Goal: Transaction & Acquisition: Purchase product/service

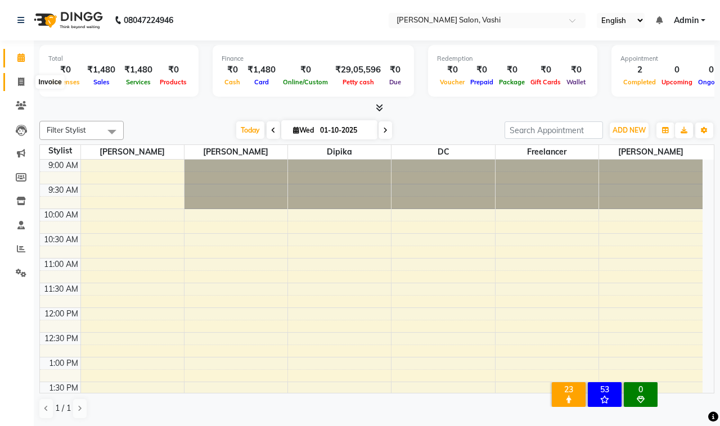
click at [20, 78] on icon at bounding box center [21, 82] width 6 height 8
select select "695"
select select "service"
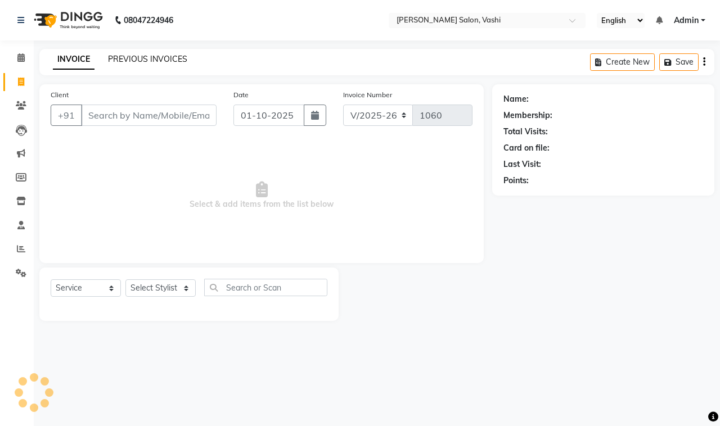
click at [159, 60] on link "PREVIOUS INVOICES" at bounding box center [147, 59] width 79 height 10
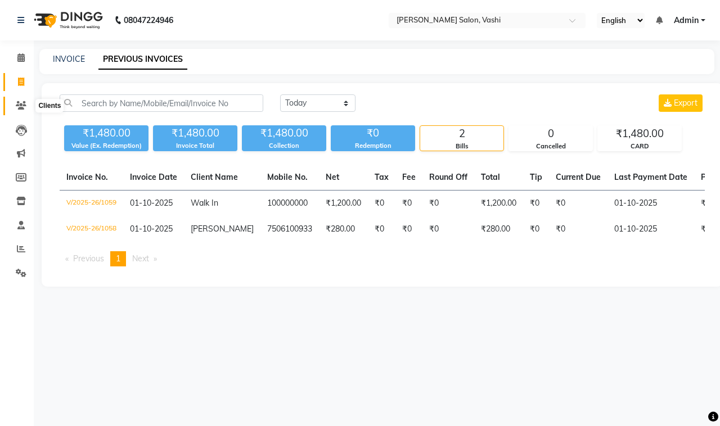
click at [17, 106] on icon at bounding box center [21, 105] width 11 height 8
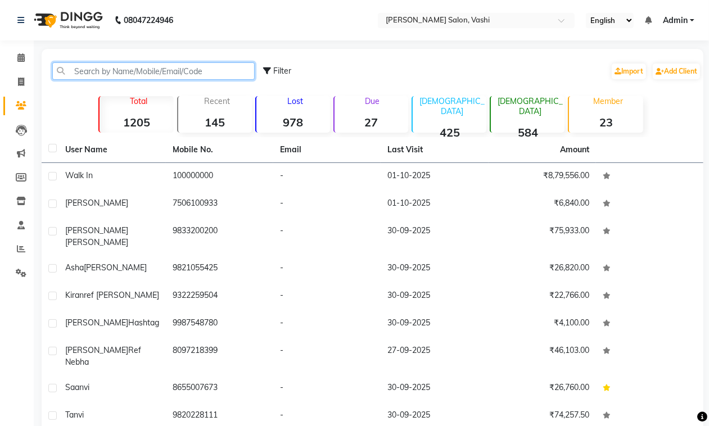
click at [142, 71] on input "text" at bounding box center [153, 70] width 202 height 17
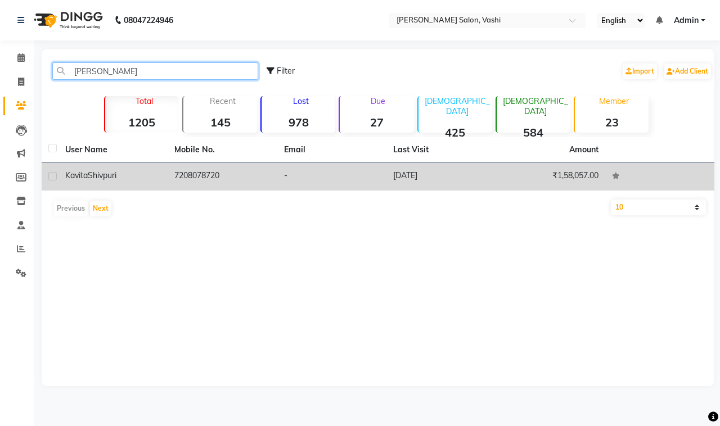
type input "kavita shi"
click at [154, 170] on div "Kavita Shivpuri" at bounding box center [113, 176] width 96 height 12
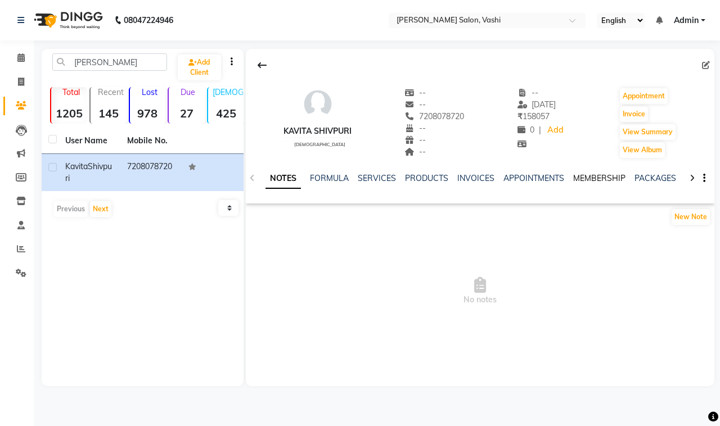
click at [600, 178] on link "MEMBERSHIP" at bounding box center [599, 178] width 52 height 10
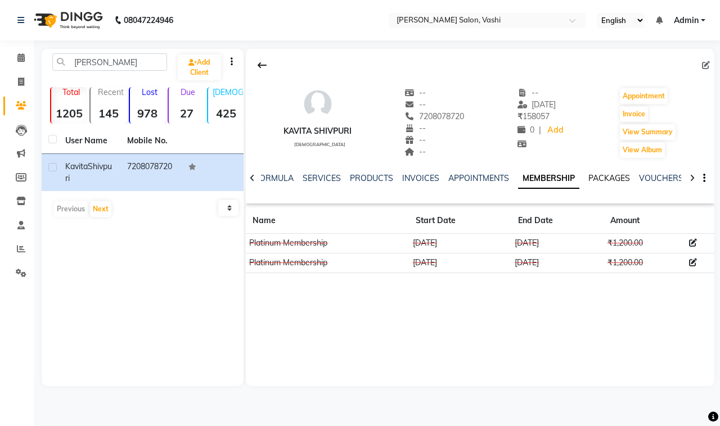
click at [621, 178] on link "PACKAGES" at bounding box center [609, 178] width 42 height 10
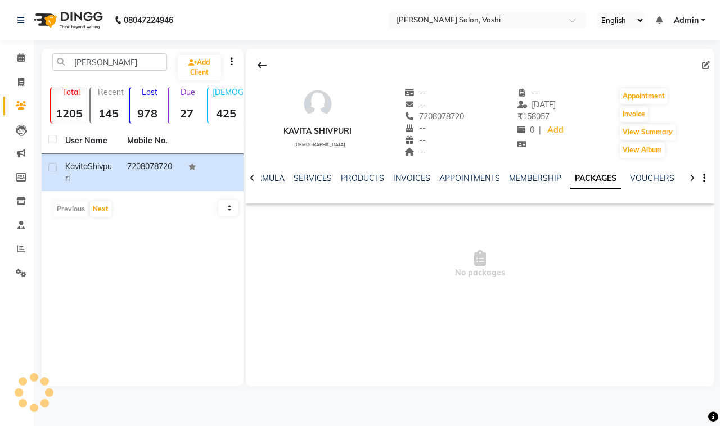
click at [589, 180] on link "PACKAGES" at bounding box center [595, 179] width 51 height 20
click at [522, 180] on link "MEMBERSHIP" at bounding box center [535, 178] width 52 height 10
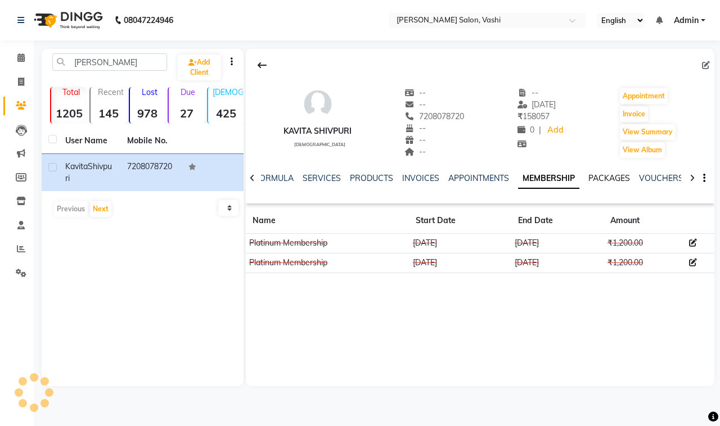
click at [606, 179] on link "PACKAGES" at bounding box center [609, 178] width 42 height 10
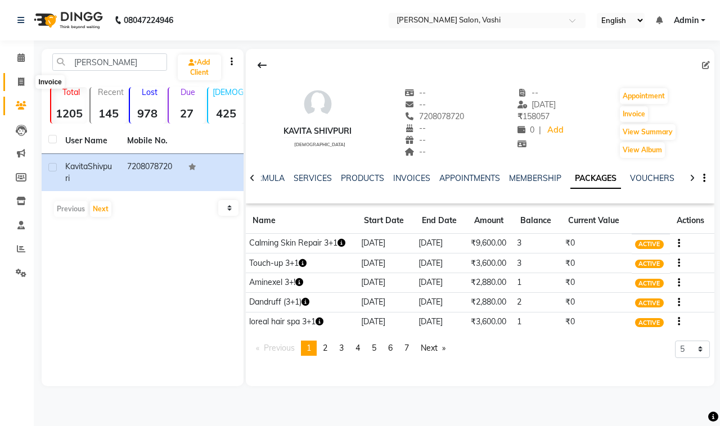
click at [19, 79] on icon at bounding box center [21, 82] width 6 height 8
select select "service"
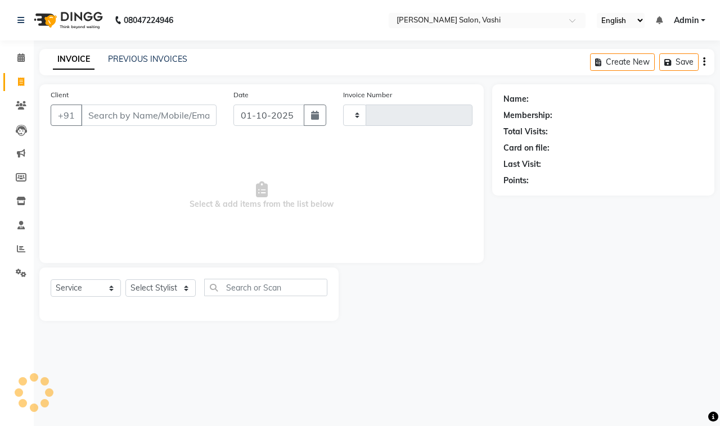
type input "1060"
select select "695"
click at [121, 56] on link "PREVIOUS INVOICES" at bounding box center [147, 59] width 79 height 10
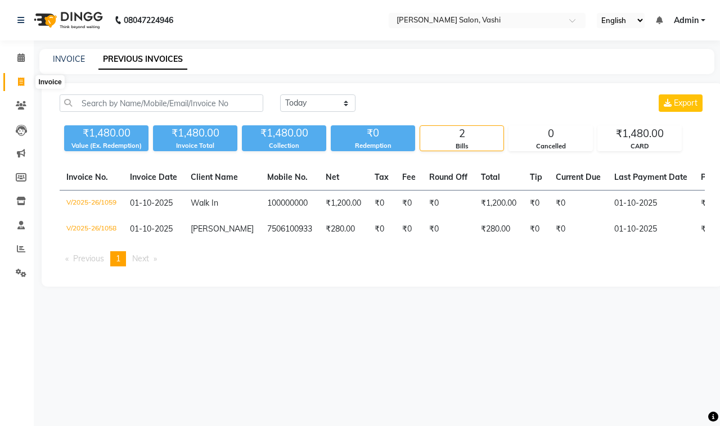
click at [20, 83] on icon at bounding box center [21, 82] width 6 height 8
select select "695"
select select "service"
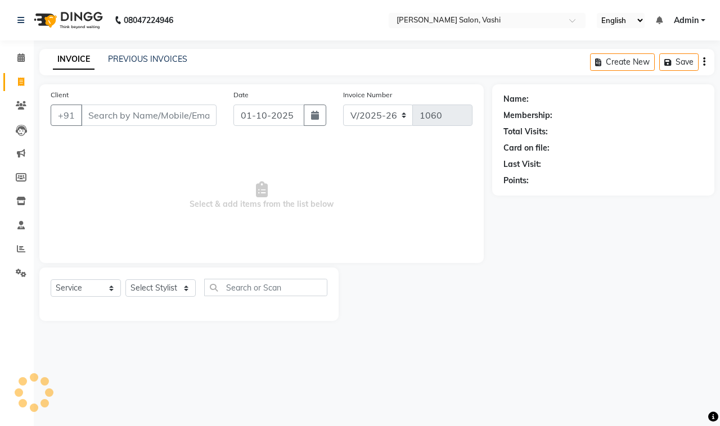
click at [130, 121] on input "Client" at bounding box center [149, 115] width 136 height 21
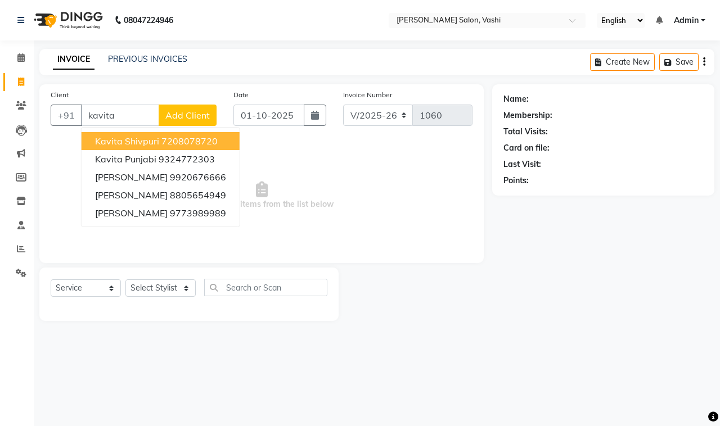
click at [151, 138] on span "Kavita Shivpuri" at bounding box center [127, 141] width 64 height 11
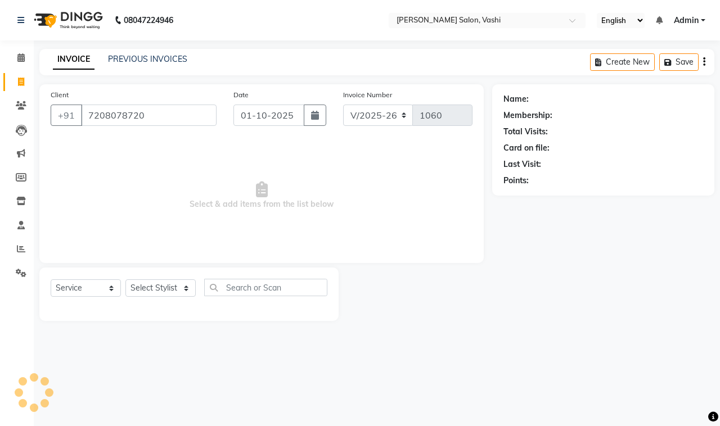
type input "7208078720"
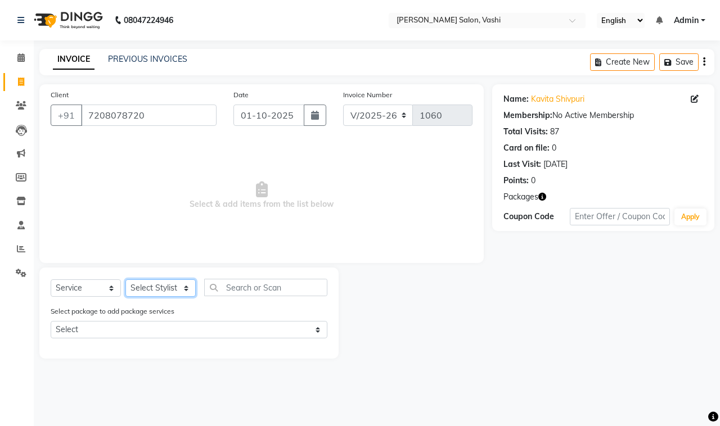
click at [161, 287] on select "Select Stylist DC Dipika Freelancer [PERSON_NAME] [PERSON_NAME] [PERSON_NAME]" at bounding box center [160, 287] width 70 height 17
select select "10481"
click at [125, 279] on select "Select Stylist DC Dipika Freelancer [PERSON_NAME] [PERSON_NAME] [PERSON_NAME]" at bounding box center [160, 287] width 70 height 17
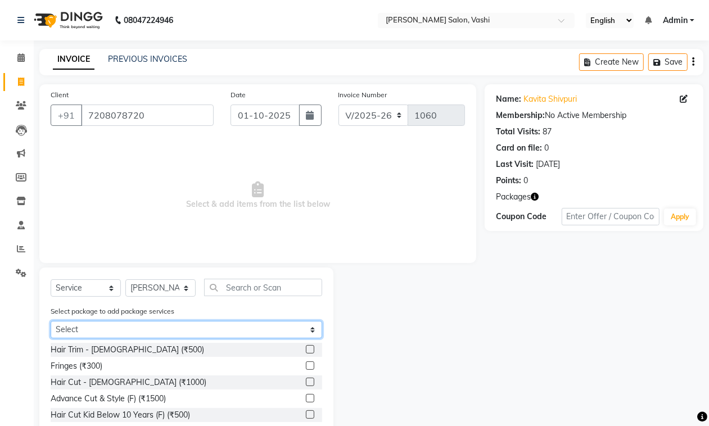
click at [151, 325] on select "Select Calming Skin Repair 3+1 Touch-up 3+1 Aminexel 3+! Dandruff (3+1) loreal …" at bounding box center [187, 329] width 272 height 17
select select "4: Object"
click at [51, 321] on select "Select Calming Skin Repair 3+1 Touch-up 3+1 Aminexel 3+! Dandruff (3+1) loreal …" at bounding box center [187, 329] width 272 height 17
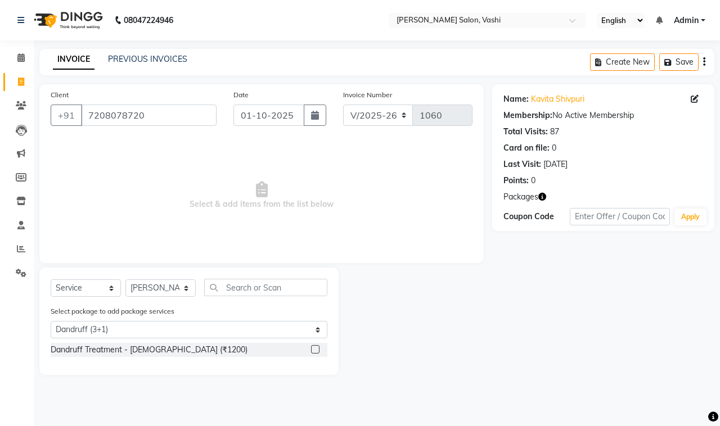
click at [313, 344] on div at bounding box center [319, 350] width 16 height 14
click at [311, 346] on label at bounding box center [315, 349] width 8 height 8
click at [311, 346] on input "checkbox" at bounding box center [314, 349] width 7 height 7
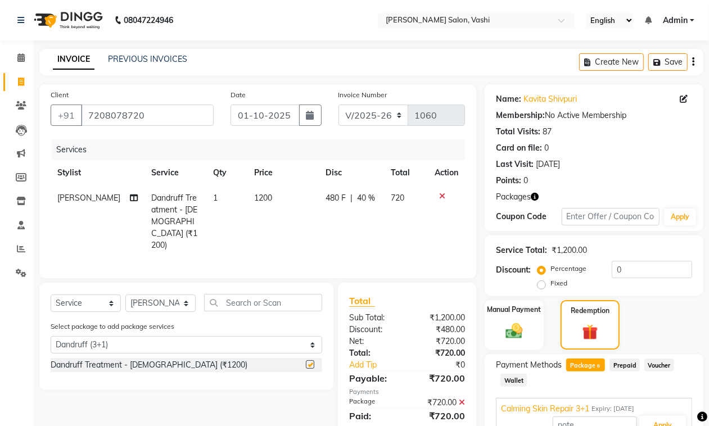
checkbox input "false"
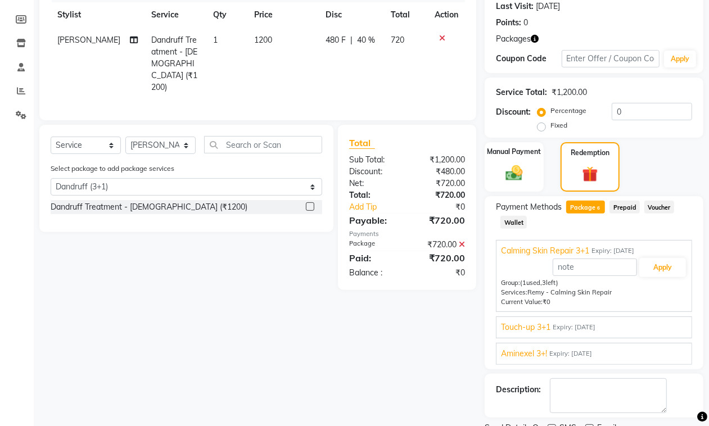
scroll to position [204, 0]
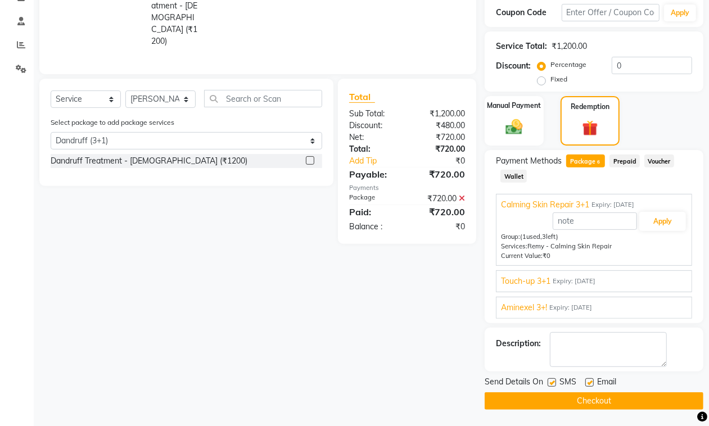
click at [549, 382] on label at bounding box center [552, 382] width 8 height 8
click at [549, 382] on input "checkbox" at bounding box center [551, 383] width 7 height 7
checkbox input "false"
click at [594, 381] on div "Email" at bounding box center [605, 383] width 40 height 14
click at [590, 384] on label at bounding box center [589, 382] width 8 height 8
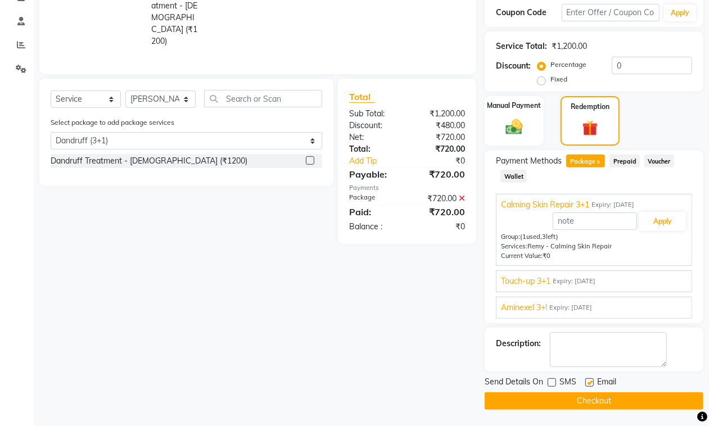
click at [590, 384] on input "checkbox" at bounding box center [588, 383] width 7 height 7
checkbox input "false"
click at [592, 398] on button "Checkout" at bounding box center [594, 400] width 219 height 17
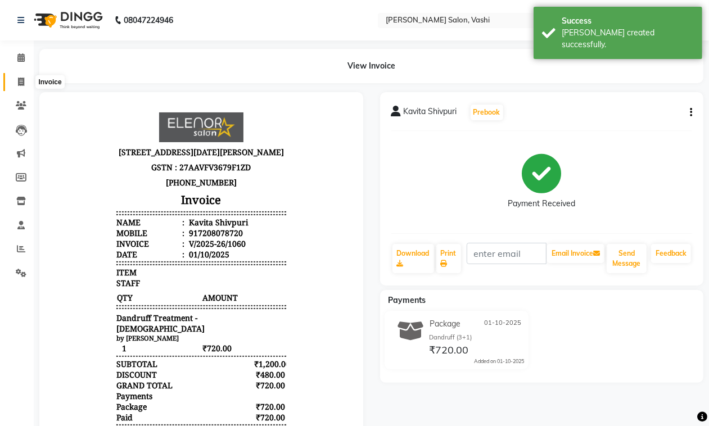
click at [18, 82] on icon at bounding box center [21, 82] width 6 height 8
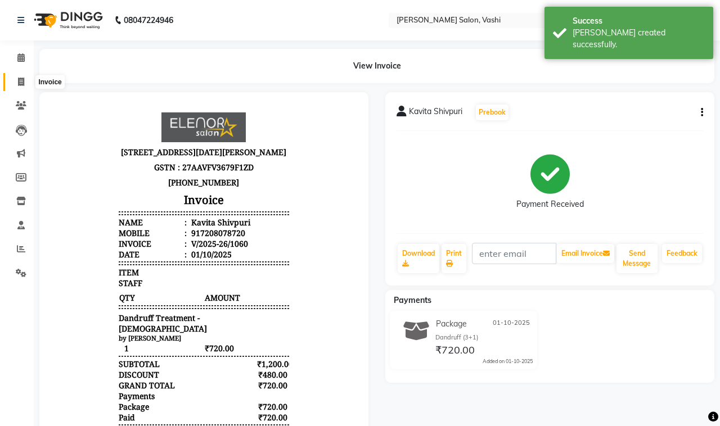
select select "695"
select select "service"
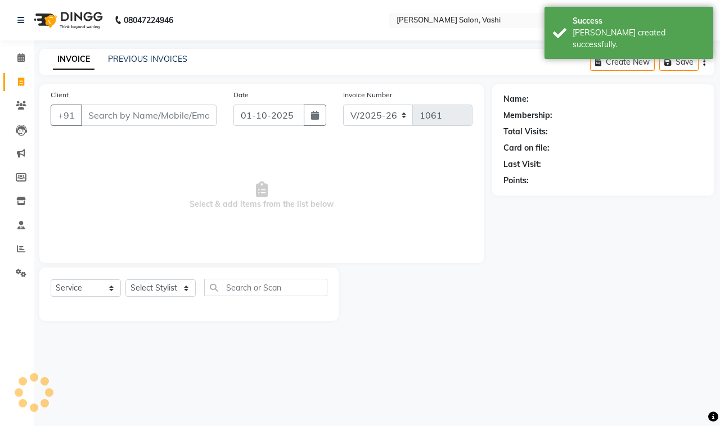
click at [169, 112] on input "Client" at bounding box center [149, 115] width 136 height 21
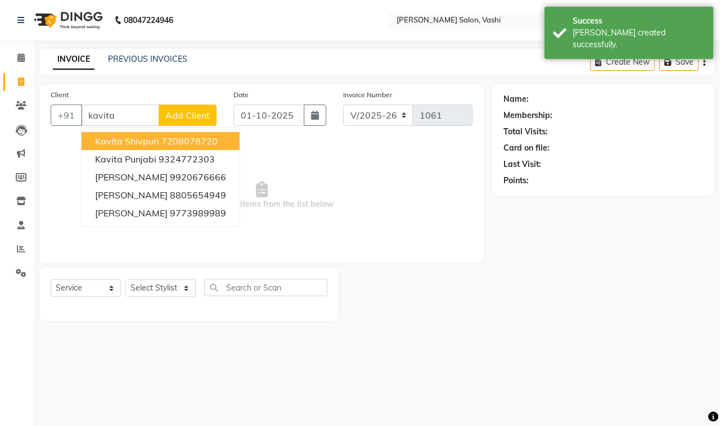
click at [167, 142] on ngb-highlight "7208078720" at bounding box center [189, 141] width 56 height 11
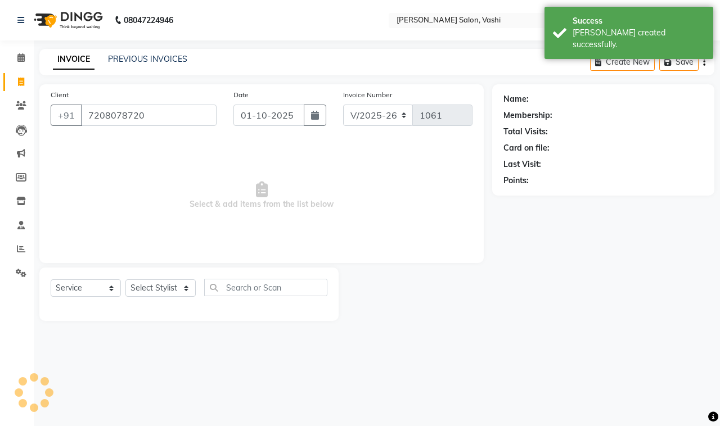
type input "7208078720"
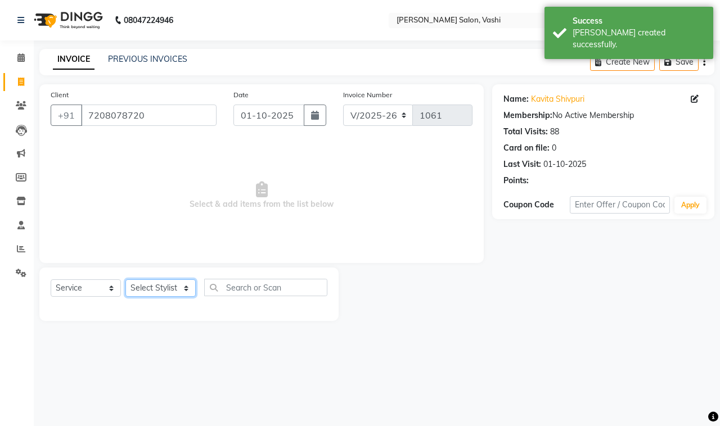
click at [166, 287] on select "Select Stylist DC Dipika Freelancer [PERSON_NAME] [PERSON_NAME] [PERSON_NAME]" at bounding box center [160, 287] width 70 height 17
select select "10481"
click at [125, 279] on select "Select Stylist DC Dipika Freelancer [PERSON_NAME] [PERSON_NAME] [PERSON_NAME]" at bounding box center [160, 287] width 70 height 17
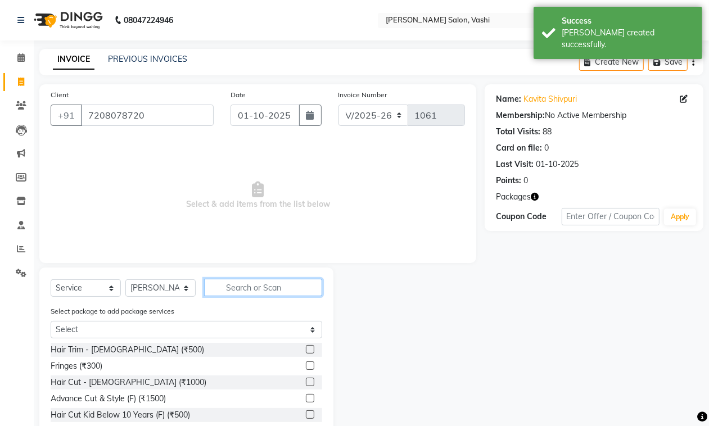
click at [265, 288] on input "text" at bounding box center [263, 287] width 118 height 17
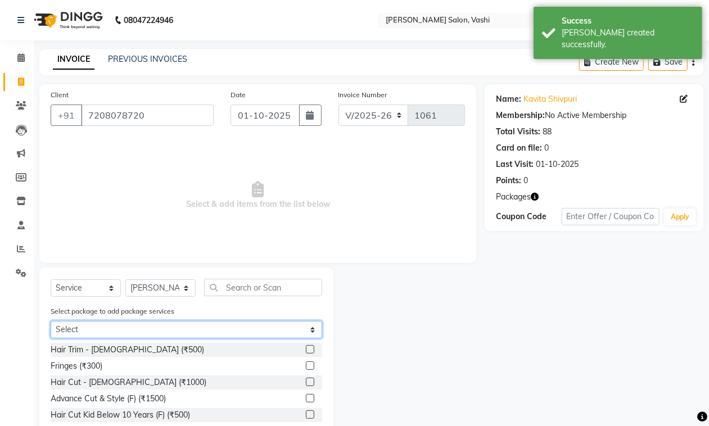
click at [166, 324] on select "Select Calming Skin Repair 3+1 Touch-up 3+1 Aminexel 3+! Dandruff (3+1) loreal …" at bounding box center [187, 329] width 272 height 17
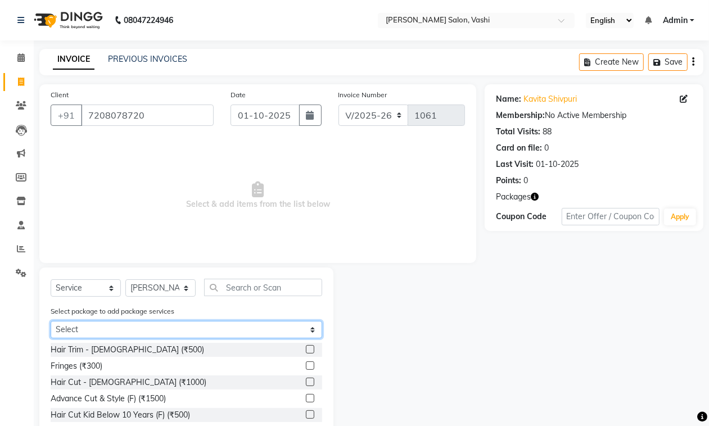
select select "3: Object"
click at [51, 321] on select "Select Calming Skin Repair 3+1 Touch-up 3+1 Aminexel 3+! Dandruff (3+1) loreal …" at bounding box center [187, 329] width 272 height 17
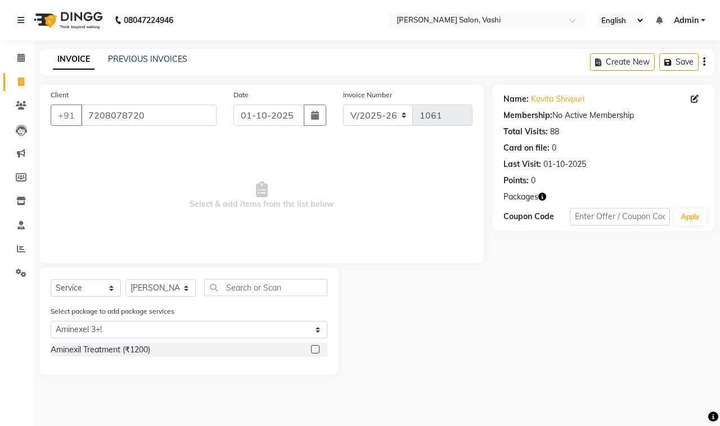
click at [311, 350] on label at bounding box center [315, 349] width 8 height 8
click at [311, 350] on input "checkbox" at bounding box center [314, 349] width 7 height 7
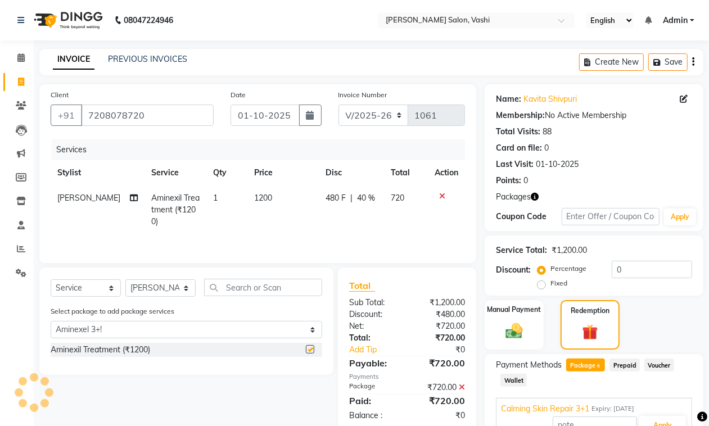
checkbox input "false"
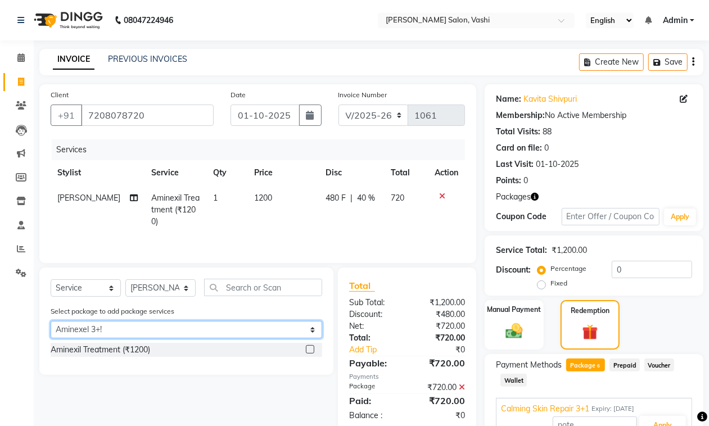
click at [117, 327] on select "Select Calming Skin Repair 3+1 Touch-up 3+1 Aminexel 3+! Dandruff (3+1) loreal …" at bounding box center [187, 329] width 272 height 17
select select "2: Object"
click at [51, 322] on select "Select Calming Skin Repair 3+1 Touch-up 3+1 Aminexel 3+! Dandruff (3+1) loreal …" at bounding box center [187, 329] width 272 height 17
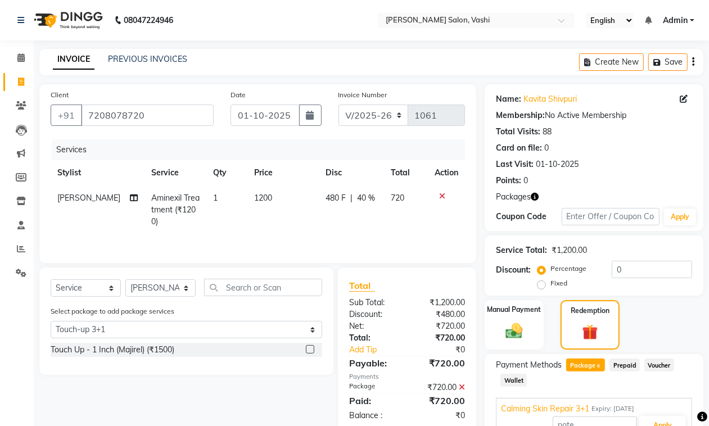
drag, startPoint x: 310, startPoint y: 350, endPoint x: 310, endPoint y: 343, distance: 7.3
click at [309, 345] on div at bounding box center [314, 350] width 16 height 14
click at [310, 350] on label at bounding box center [310, 349] width 8 height 8
click at [310, 350] on input "checkbox" at bounding box center [309, 349] width 7 height 7
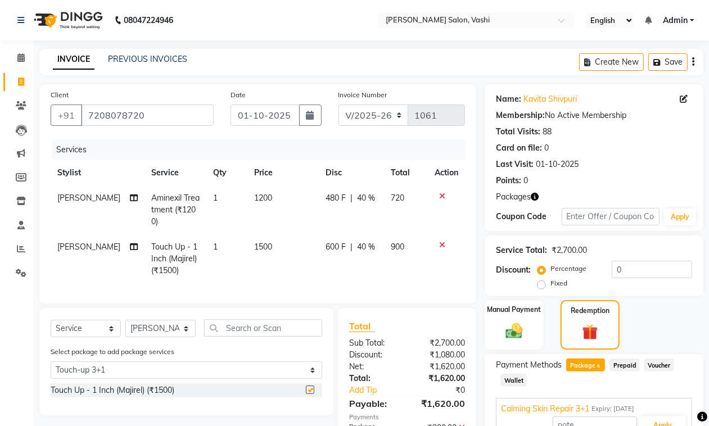
checkbox input "false"
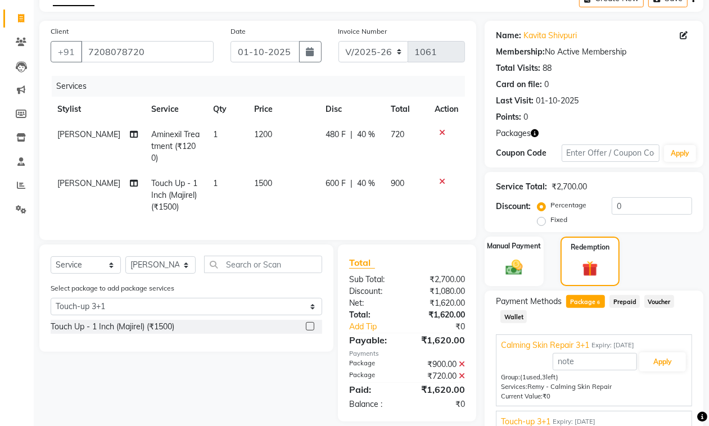
scroll to position [204, 0]
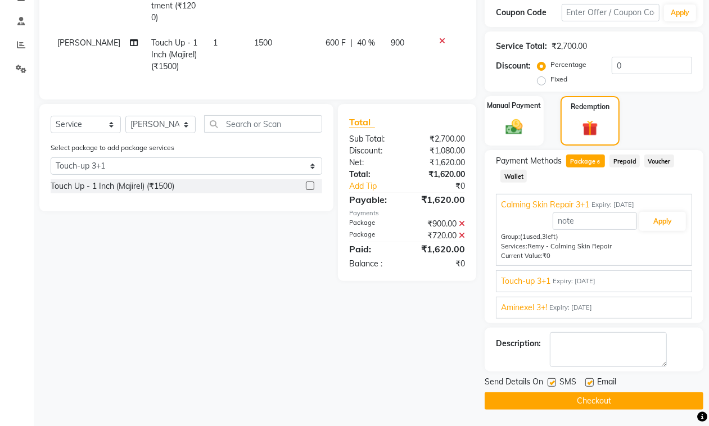
click at [551, 381] on label at bounding box center [552, 382] width 8 height 8
click at [551, 381] on input "checkbox" at bounding box center [551, 383] width 7 height 7
checkbox input "false"
click at [588, 380] on label at bounding box center [589, 382] width 8 height 8
click at [588, 380] on input "checkbox" at bounding box center [588, 383] width 7 height 7
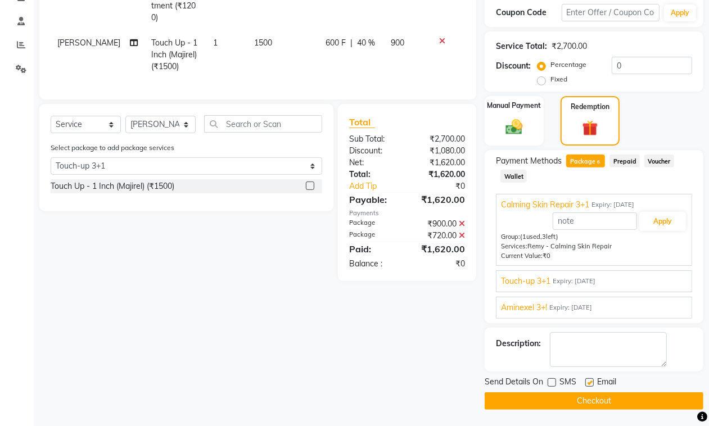
checkbox input "false"
click at [580, 400] on button "Checkout" at bounding box center [594, 400] width 219 height 17
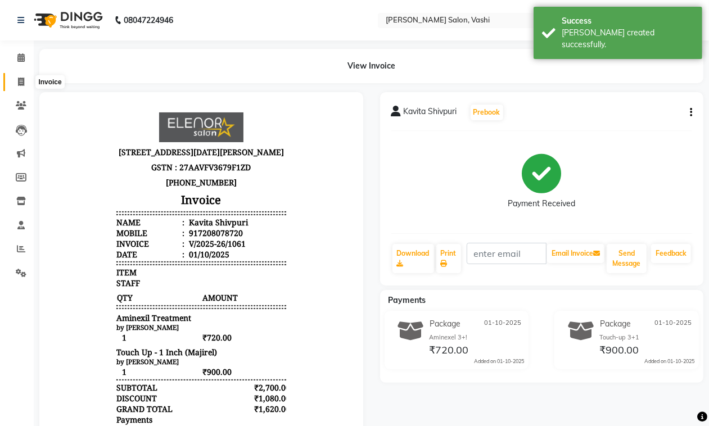
click at [21, 85] on icon at bounding box center [21, 82] width 6 height 8
select select "service"
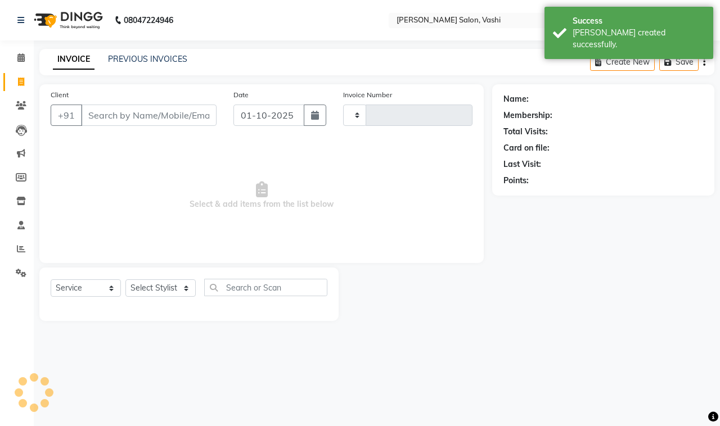
type input "1062"
select select "695"
click at [131, 60] on link "PREVIOUS INVOICES" at bounding box center [147, 59] width 79 height 10
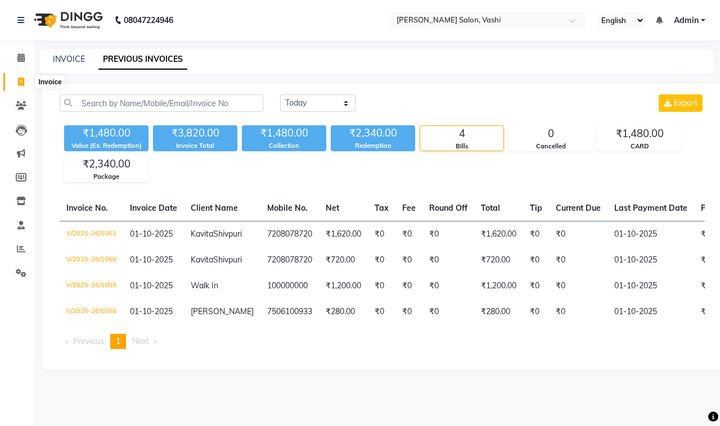
click at [15, 82] on span at bounding box center [21, 82] width 20 height 13
select select "service"
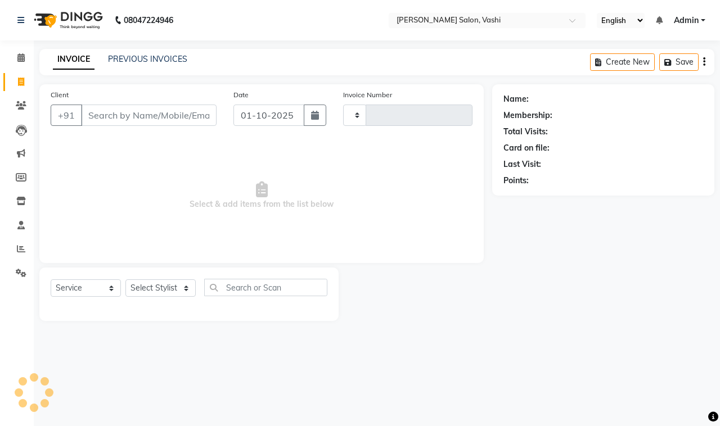
type input "1062"
select select "695"
click at [154, 59] on link "PREVIOUS INVOICES" at bounding box center [147, 59] width 79 height 10
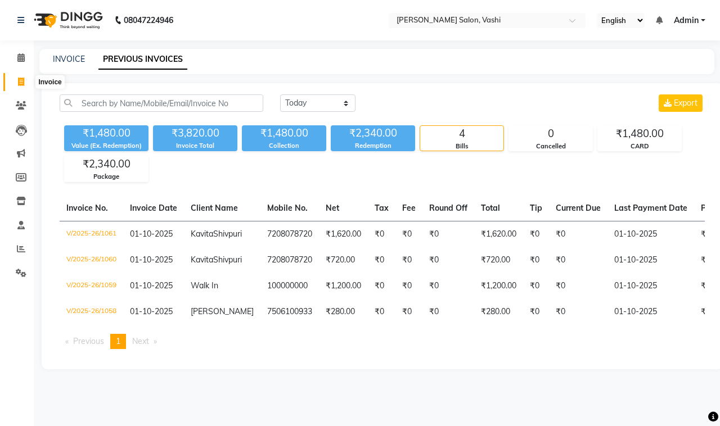
click at [18, 82] on icon at bounding box center [21, 82] width 6 height 8
select select "695"
select select "service"
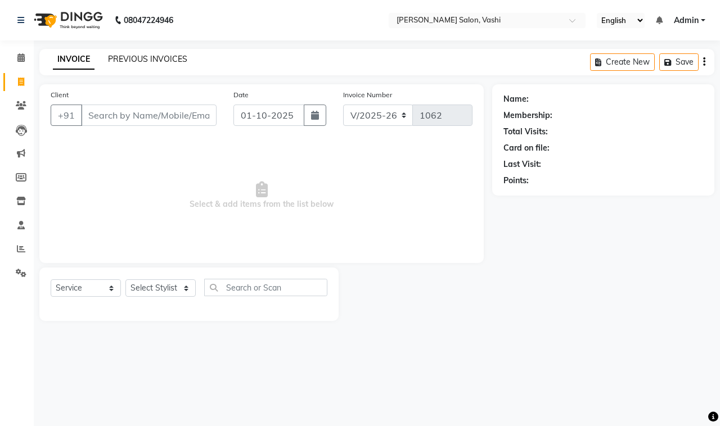
click at [170, 57] on link "PREVIOUS INVOICES" at bounding box center [147, 59] width 79 height 10
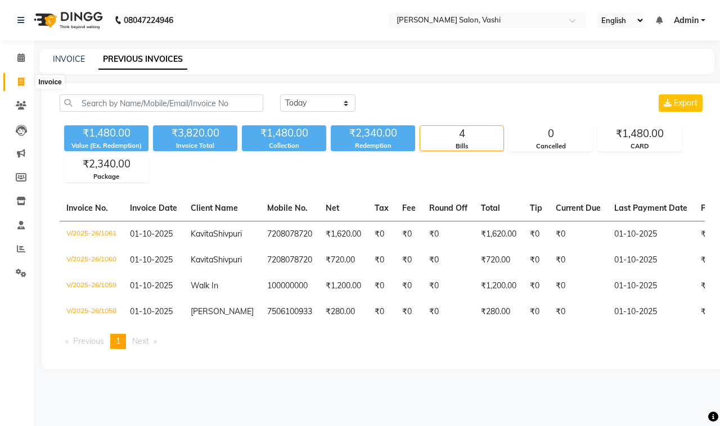
click at [18, 78] on icon at bounding box center [21, 82] width 6 height 8
select select "service"
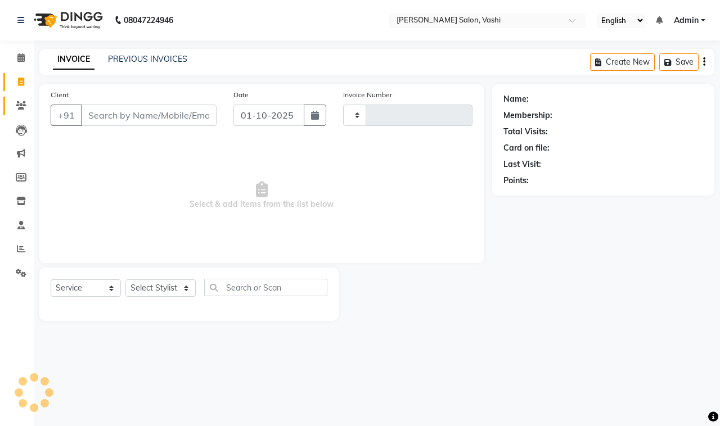
click at [6, 97] on link "Clients" at bounding box center [16, 106] width 27 height 19
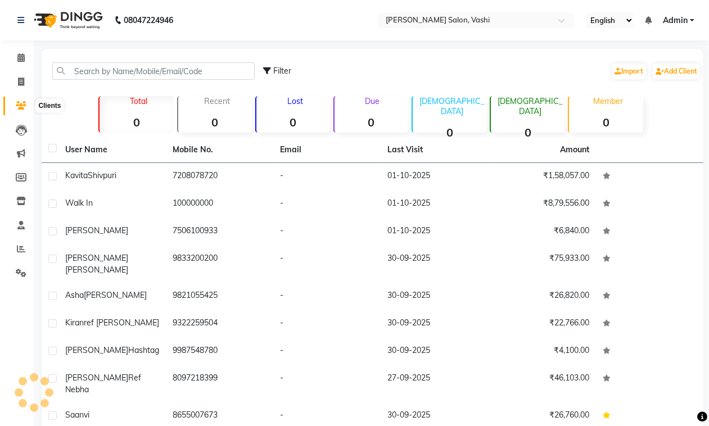
click at [15, 105] on span at bounding box center [21, 106] width 20 height 13
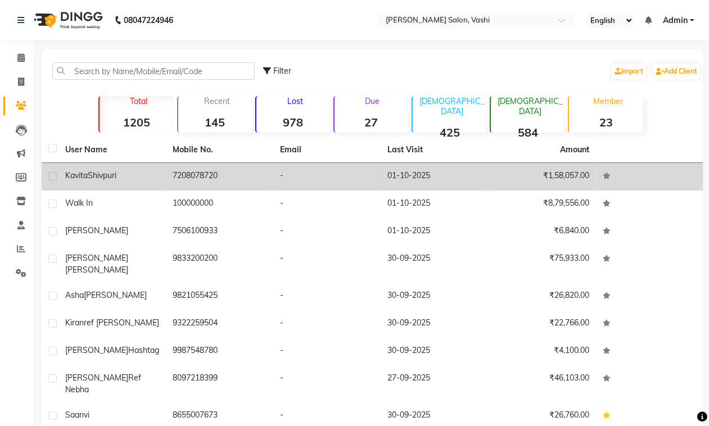
click at [89, 173] on span "Shivpuri" at bounding box center [102, 175] width 29 height 10
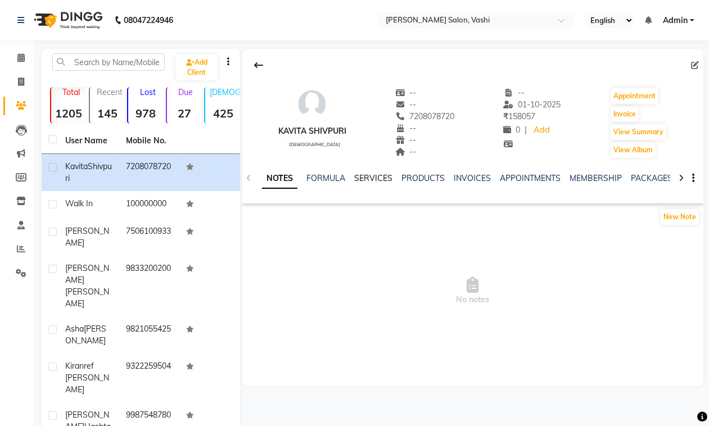
click at [378, 180] on link "SERVICES" at bounding box center [373, 178] width 38 height 10
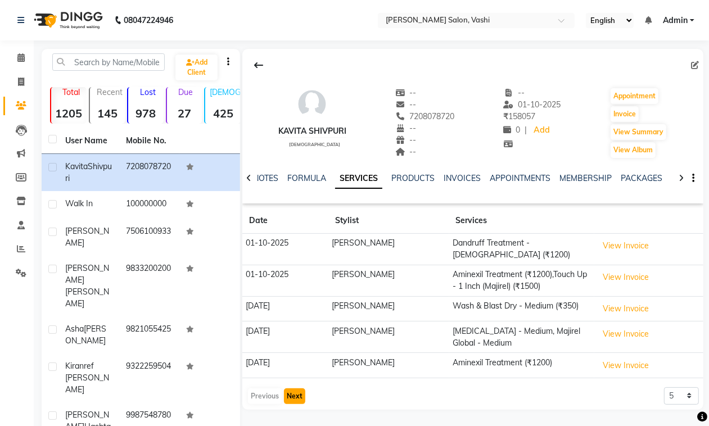
click at [286, 392] on button "Next" at bounding box center [294, 397] width 21 height 16
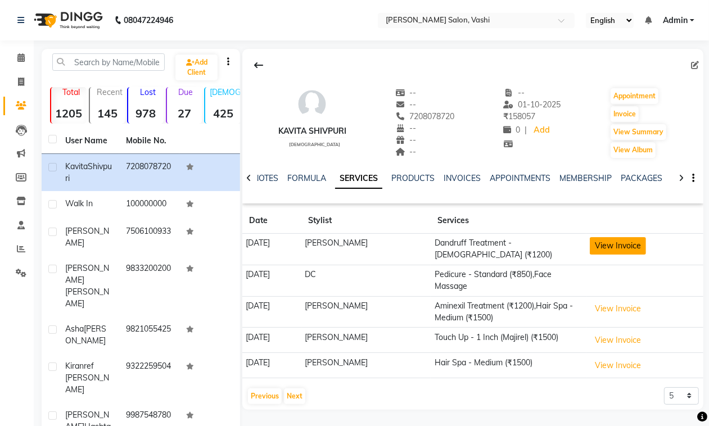
click at [608, 248] on button "View Invoice" at bounding box center [618, 245] width 56 height 17
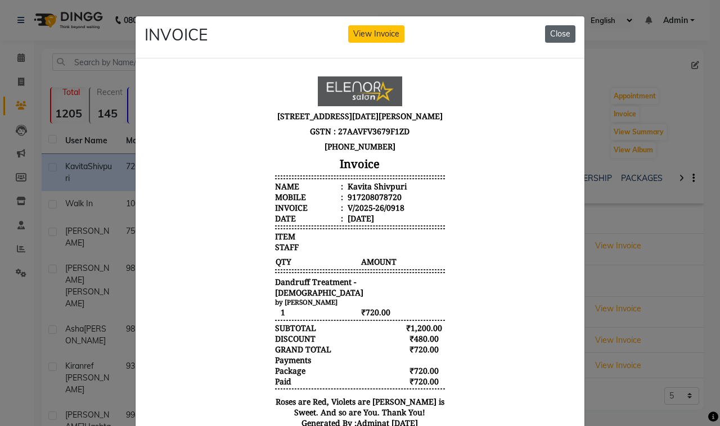
click at [551, 39] on button "Close" at bounding box center [560, 33] width 30 height 17
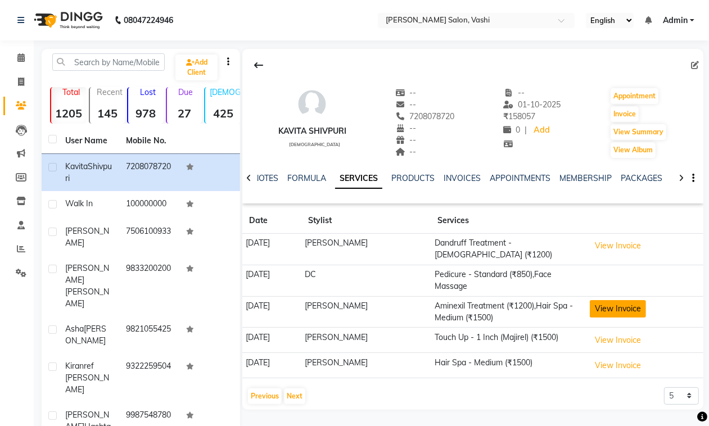
click at [621, 306] on button "View Invoice" at bounding box center [618, 308] width 56 height 17
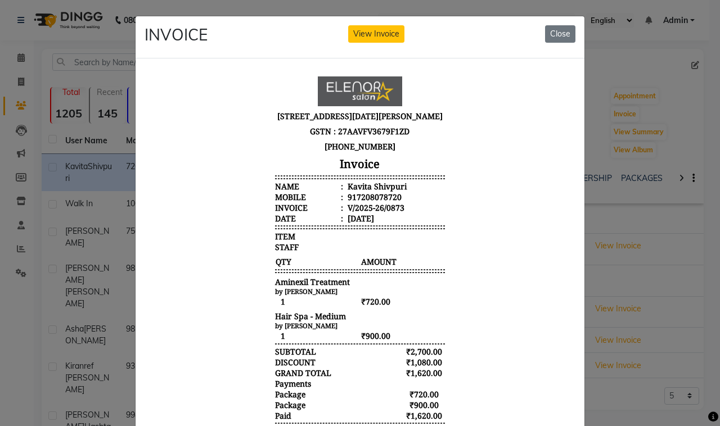
click at [556, 44] on div "INVOICE View Invoice Close" at bounding box center [360, 37] width 449 height 42
click at [557, 35] on button "Close" at bounding box center [560, 33] width 30 height 17
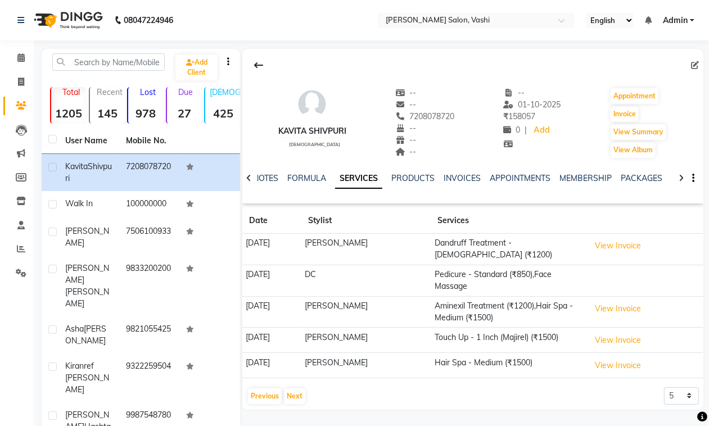
click at [416, 404] on div "Kavita Shivpuri female -- -- 7208078720 -- -- -- -- 01-10-2025 ₹ 158057 0 | Add…" at bounding box center [472, 229] width 461 height 361
click at [626, 179] on link "PACKAGES" at bounding box center [642, 178] width 42 height 10
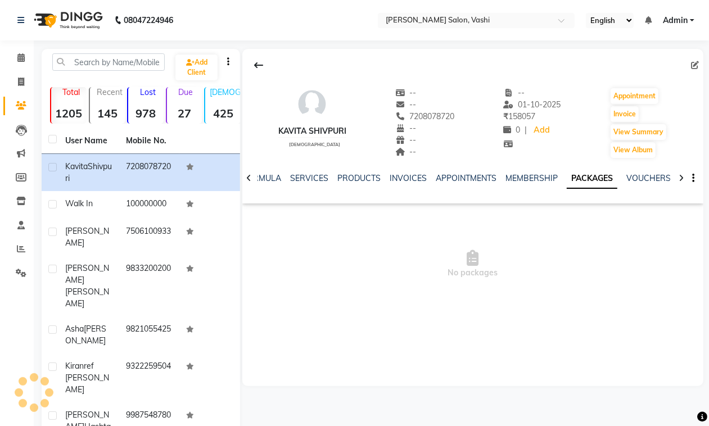
click at [589, 172] on div "NOTES FORMULA SERVICES PRODUCTS INVOICES APPOINTMENTS MEMBERSHIP PACKAGES VOUCH…" at bounding box center [472, 178] width 461 height 39
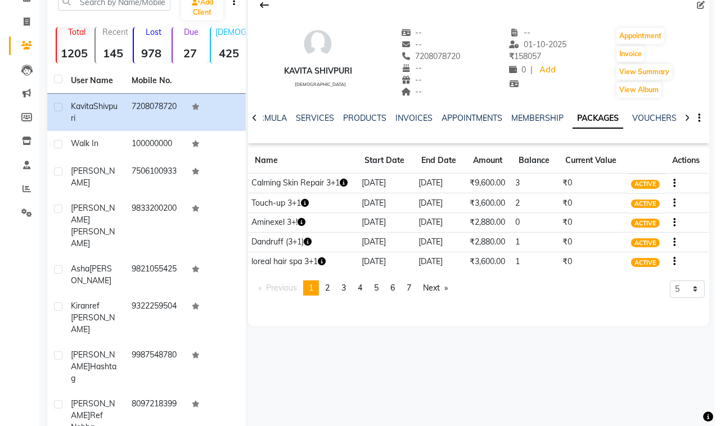
scroll to position [73, 0]
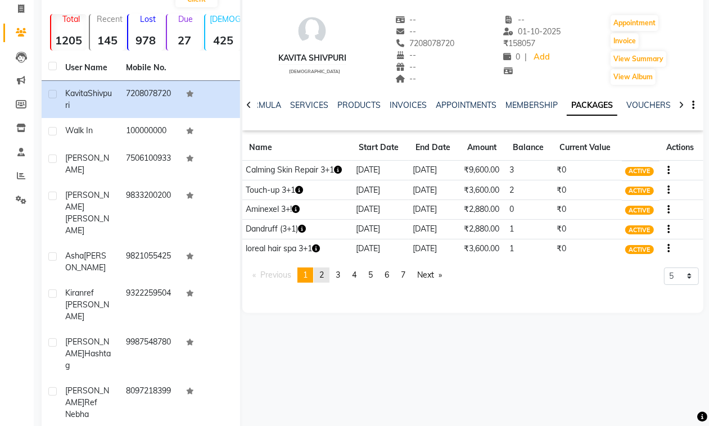
click at [321, 279] on link "page 2" at bounding box center [322, 275] width 16 height 15
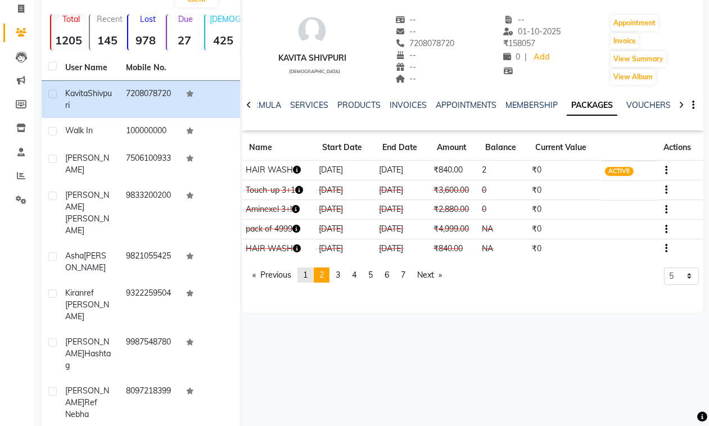
click at [310, 279] on link "page 1" at bounding box center [305, 275] width 16 height 15
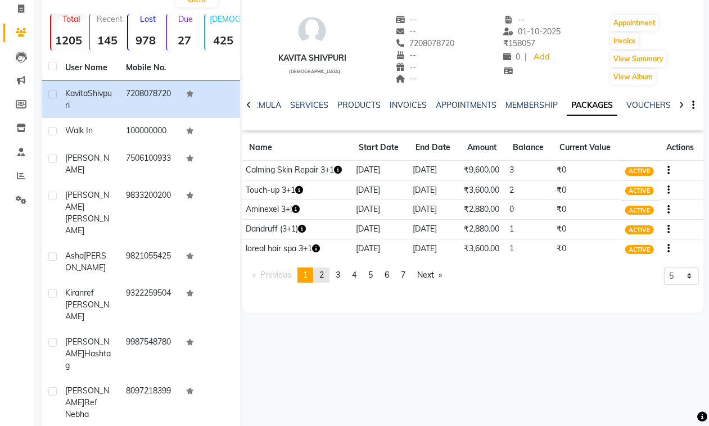
click at [329, 274] on link "page 2" at bounding box center [322, 275] width 16 height 15
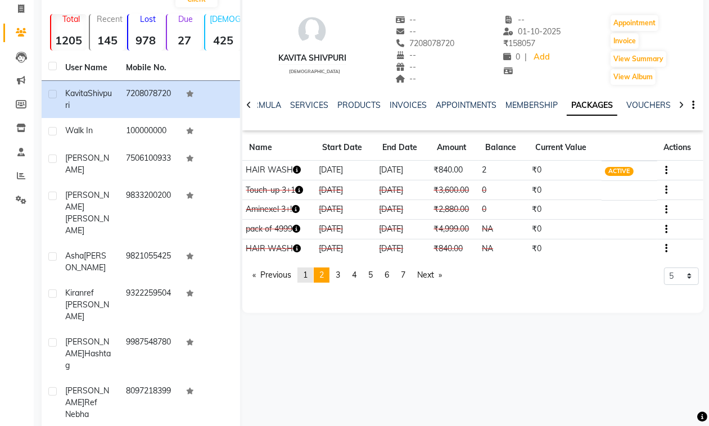
click at [302, 273] on link "page 1" at bounding box center [305, 275] width 16 height 15
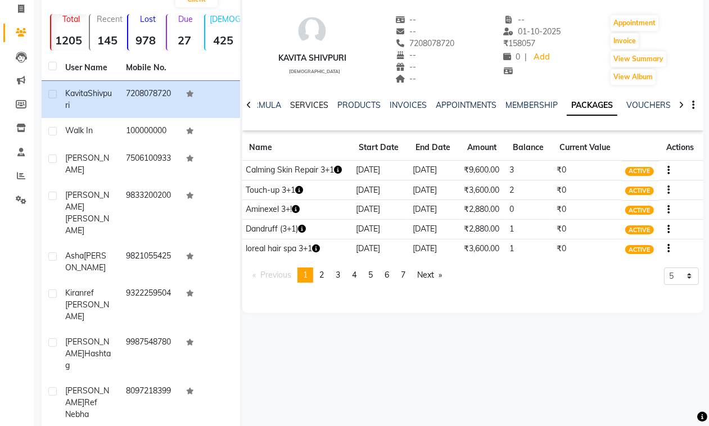
click at [314, 107] on link "SERVICES" at bounding box center [309, 105] width 38 height 10
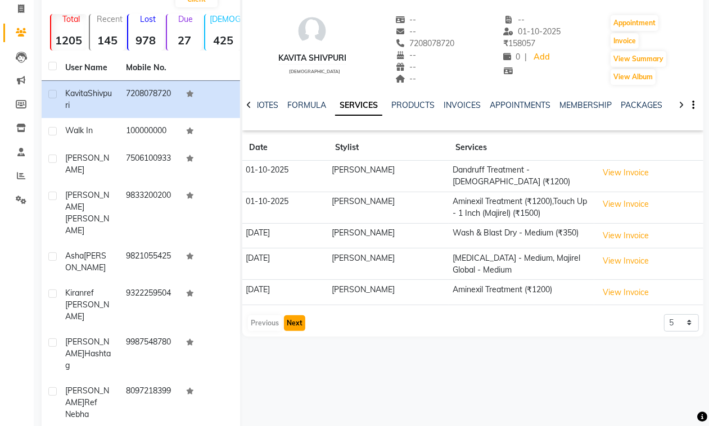
click at [286, 318] on button "Next" at bounding box center [294, 323] width 21 height 16
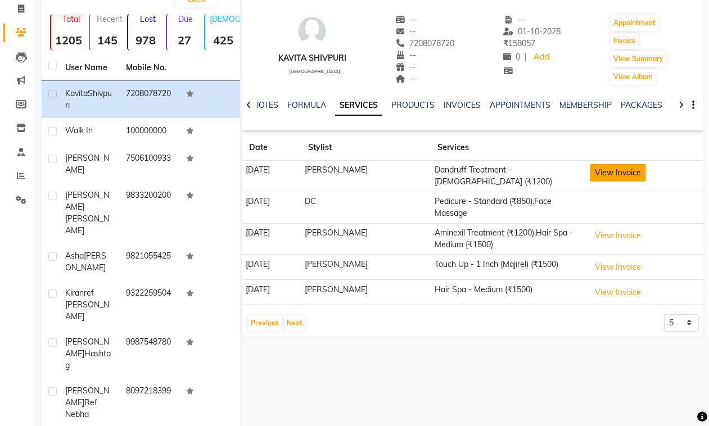
click at [612, 176] on button "View Invoice" at bounding box center [618, 172] width 56 height 17
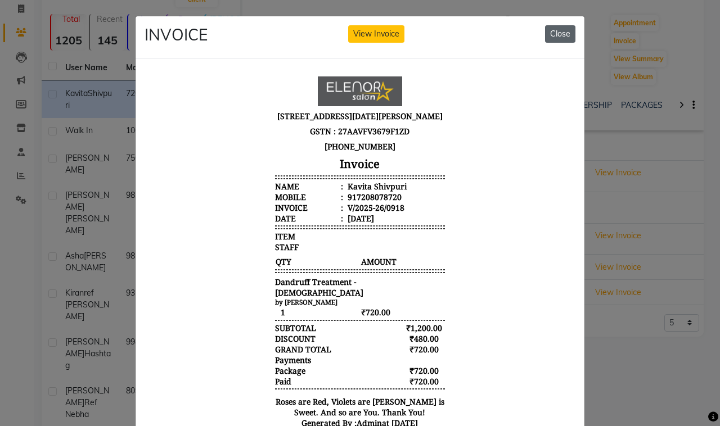
click at [563, 38] on button "Close" at bounding box center [560, 33] width 30 height 17
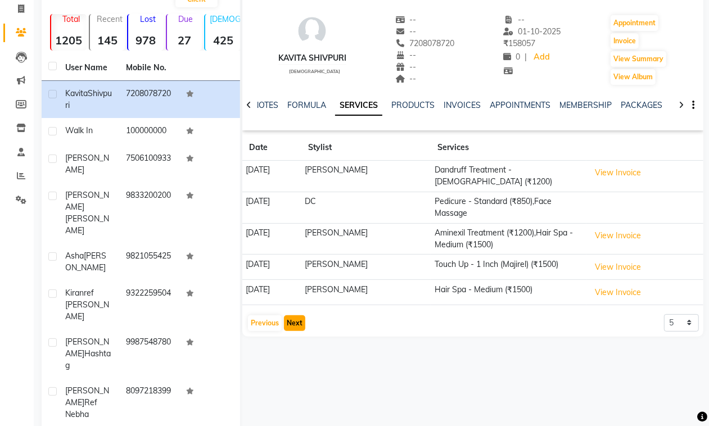
click at [300, 321] on button "Next" at bounding box center [294, 323] width 21 height 16
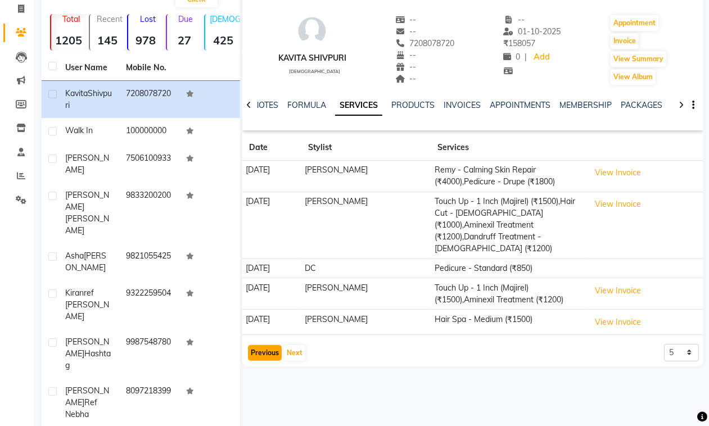
click at [270, 359] on button "Previous" at bounding box center [265, 353] width 34 height 16
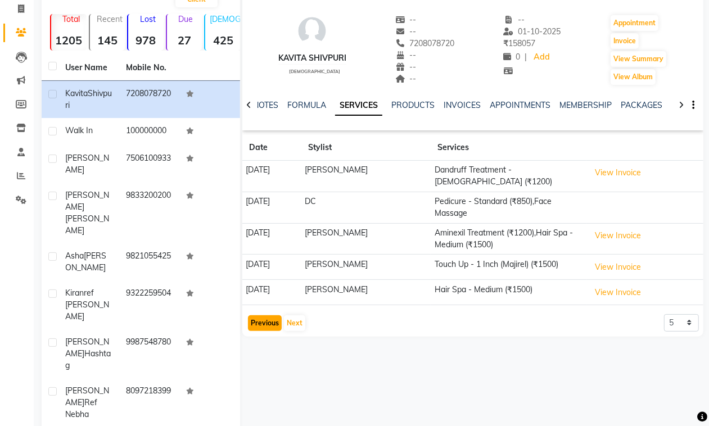
click at [259, 315] on button "Previous" at bounding box center [265, 323] width 34 height 16
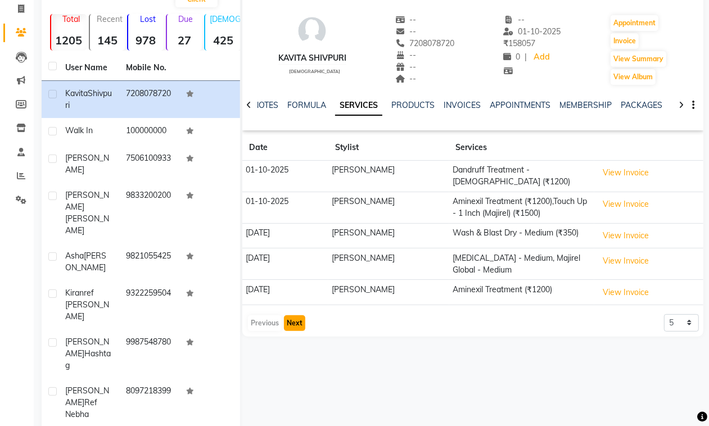
click at [299, 321] on button "Next" at bounding box center [294, 323] width 21 height 16
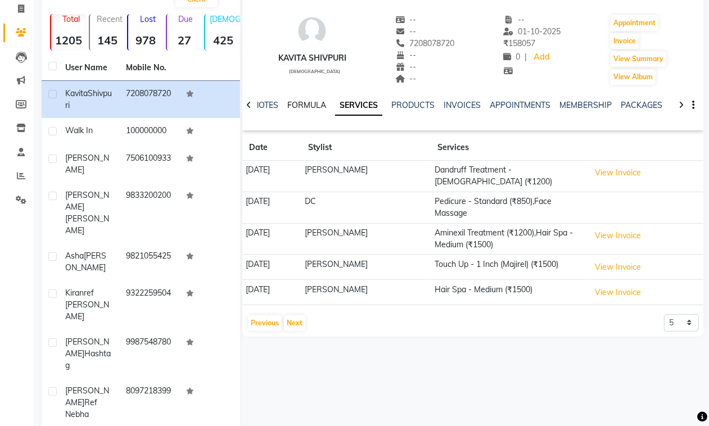
click at [296, 102] on link "FORMULA" at bounding box center [306, 105] width 39 height 10
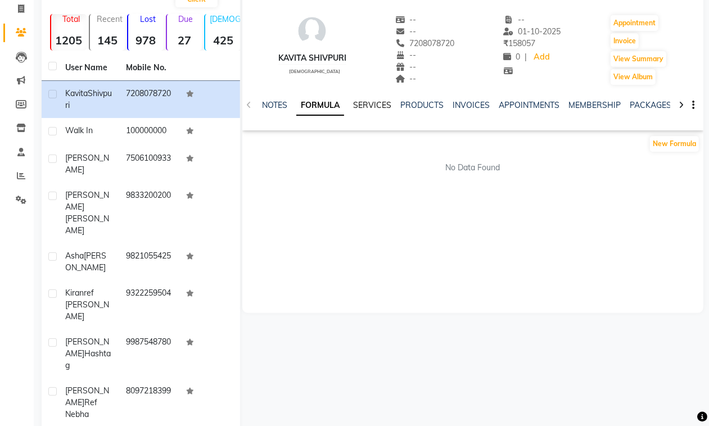
click at [386, 105] on link "SERVICES" at bounding box center [372, 105] width 38 height 10
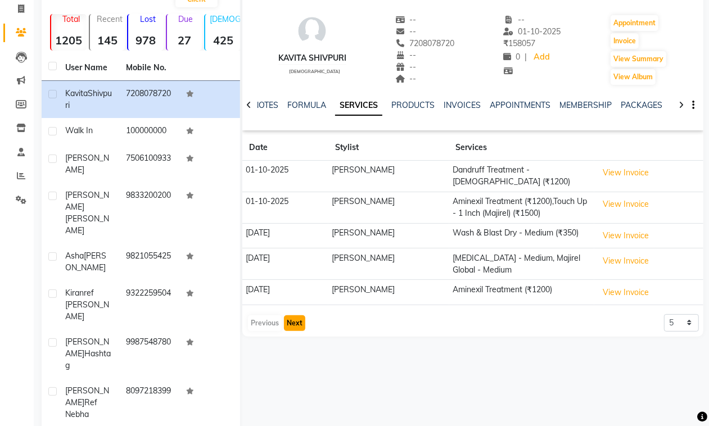
click at [297, 315] on button "Next" at bounding box center [294, 323] width 21 height 16
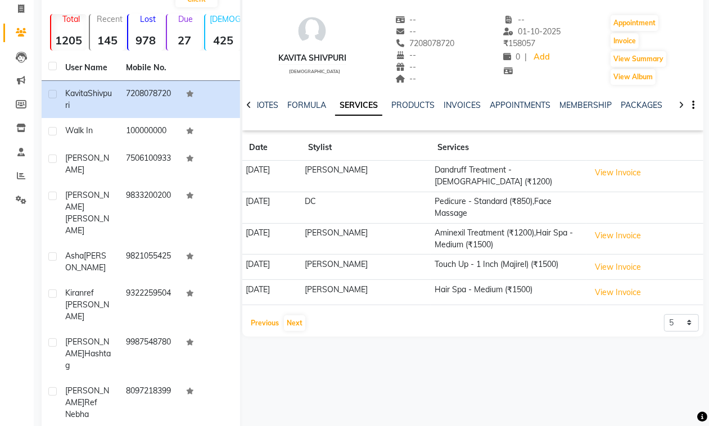
click at [267, 323] on button "Previous" at bounding box center [265, 323] width 34 height 16
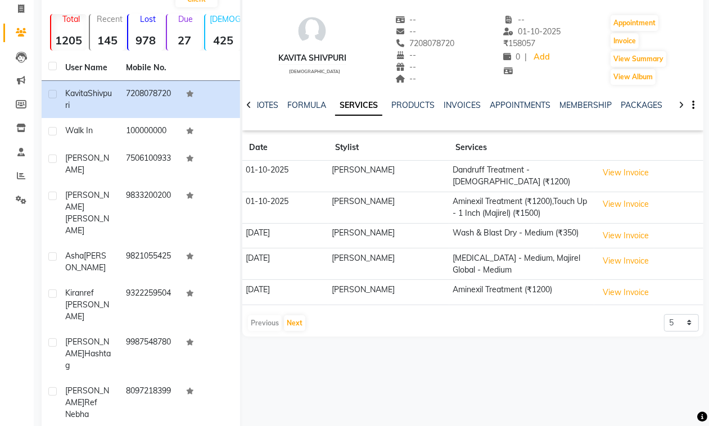
click at [267, 323] on div "Previous Next" at bounding box center [277, 323] width 60 height 18
click at [633, 100] on div "PACKAGES" at bounding box center [642, 106] width 42 height 12
click at [642, 103] on link "PACKAGES" at bounding box center [642, 105] width 42 height 10
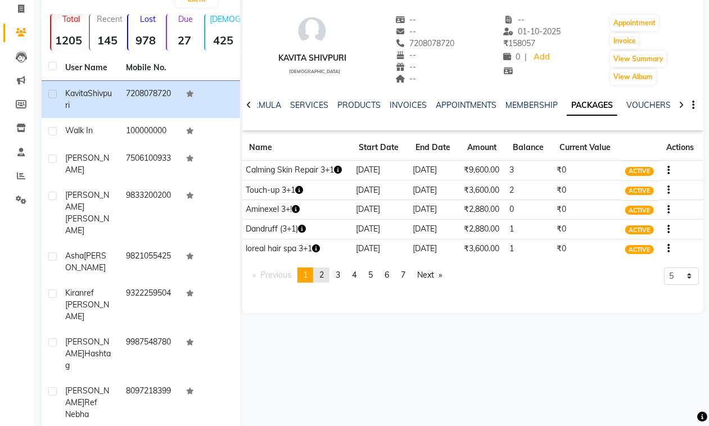
click at [321, 278] on link "page 2" at bounding box center [322, 275] width 16 height 15
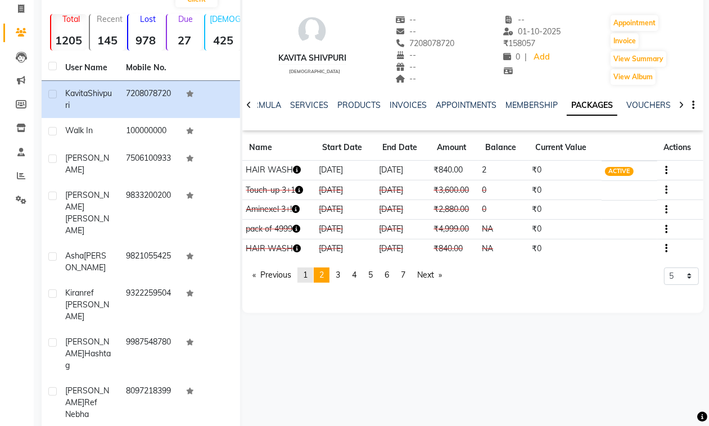
click at [306, 274] on span "1" at bounding box center [305, 275] width 4 height 10
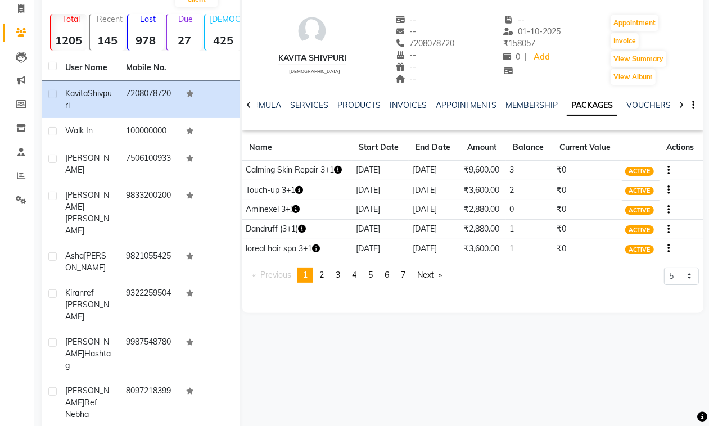
click at [341, 170] on icon "button" at bounding box center [338, 170] width 8 height 8
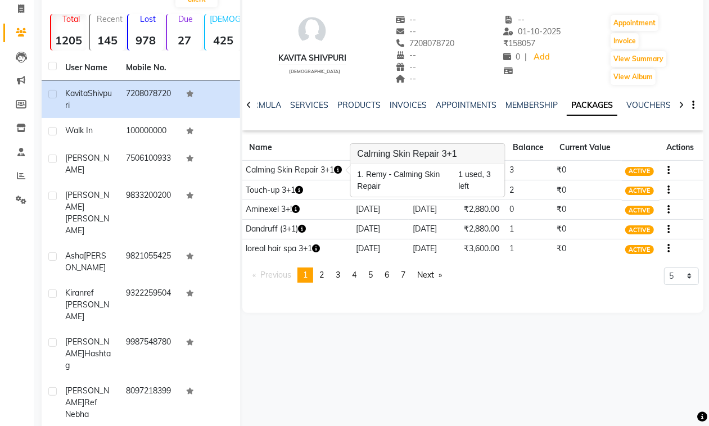
click at [341, 170] on icon "button" at bounding box center [338, 170] width 8 height 8
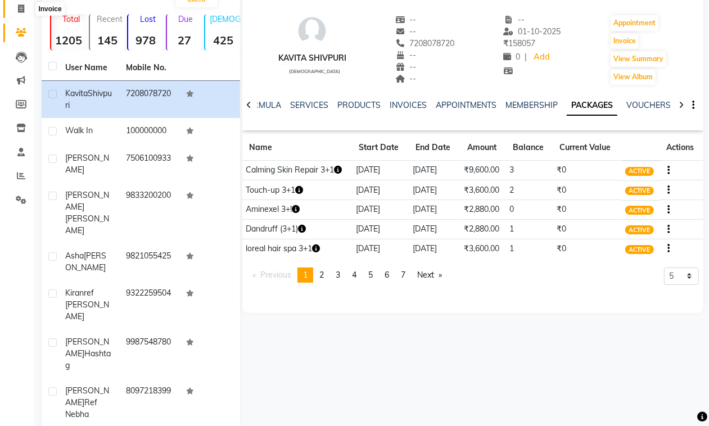
click at [23, 12] on icon at bounding box center [21, 8] width 6 height 8
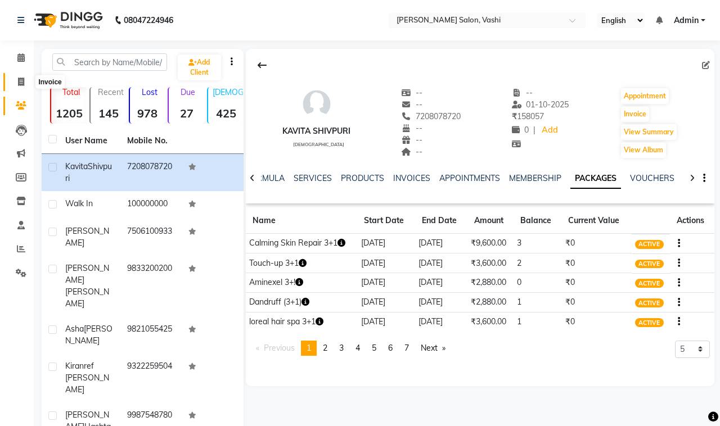
select select "695"
select select "service"
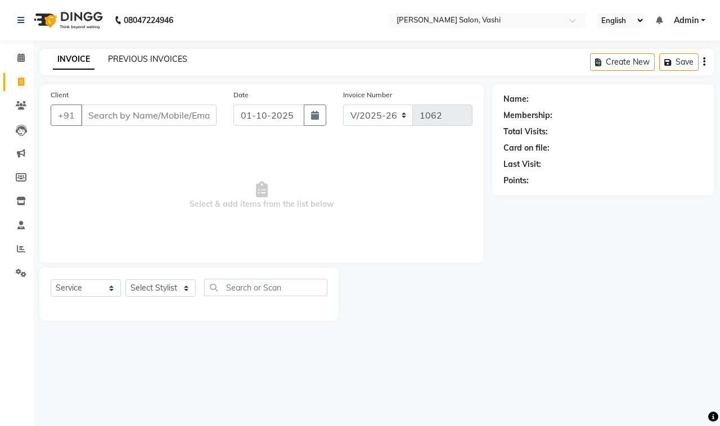
click at [136, 56] on link "PREVIOUS INVOICES" at bounding box center [147, 59] width 79 height 10
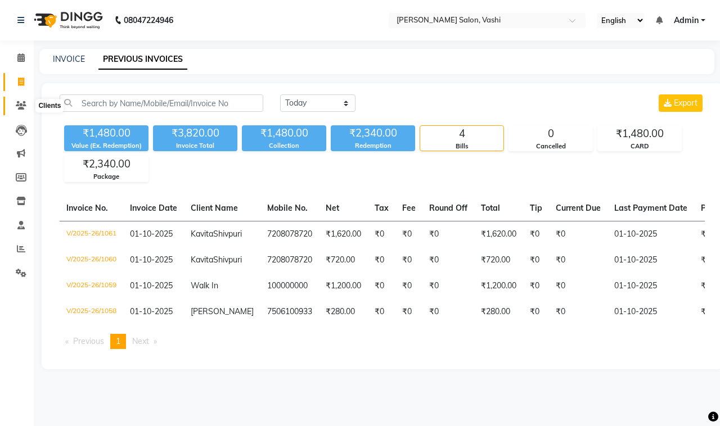
click at [19, 107] on icon at bounding box center [21, 105] width 11 height 8
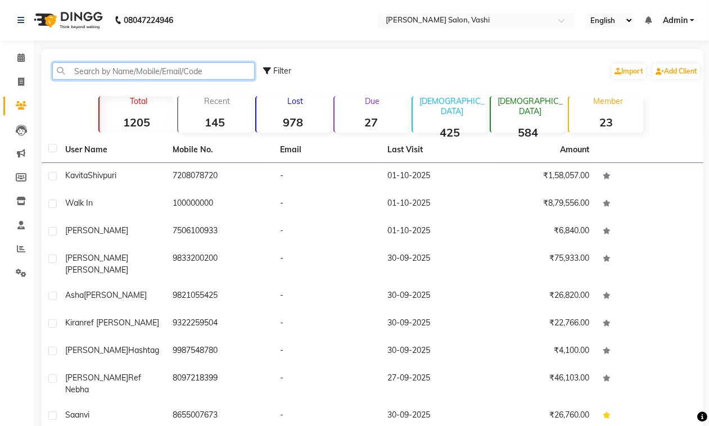
click at [93, 73] on input "text" at bounding box center [153, 70] width 202 height 17
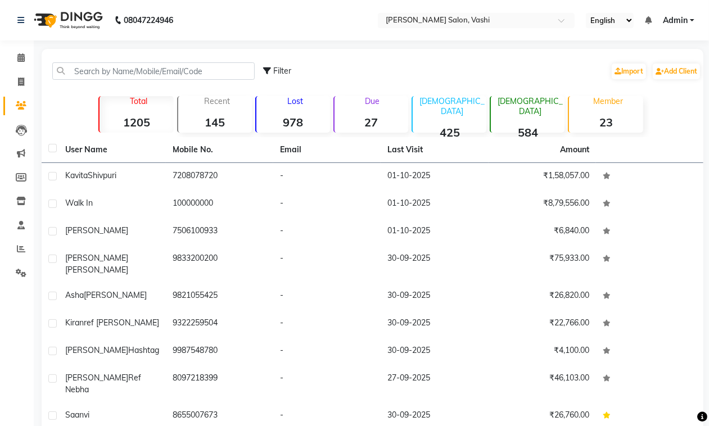
click at [347, 116] on strong "27" at bounding box center [372, 122] width 74 height 14
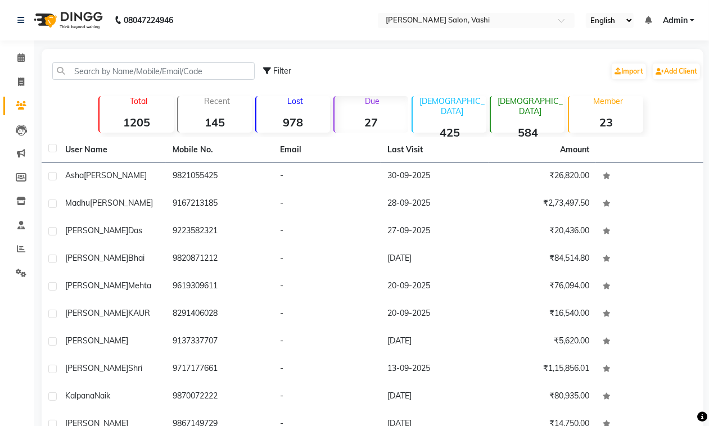
click at [359, 116] on strong "27" at bounding box center [372, 122] width 74 height 14
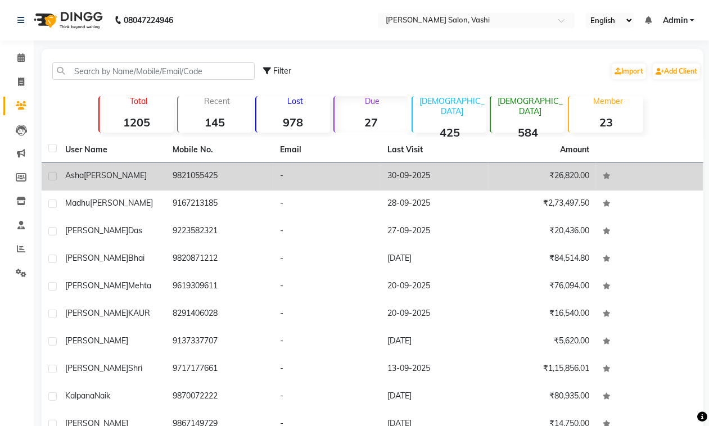
click at [192, 167] on td "9821055425" at bounding box center [219, 177] width 107 height 28
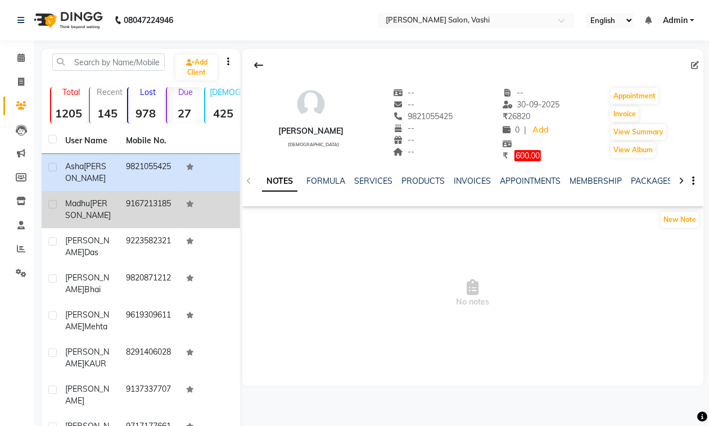
click at [90, 201] on span "Madhu" at bounding box center [77, 203] width 25 height 10
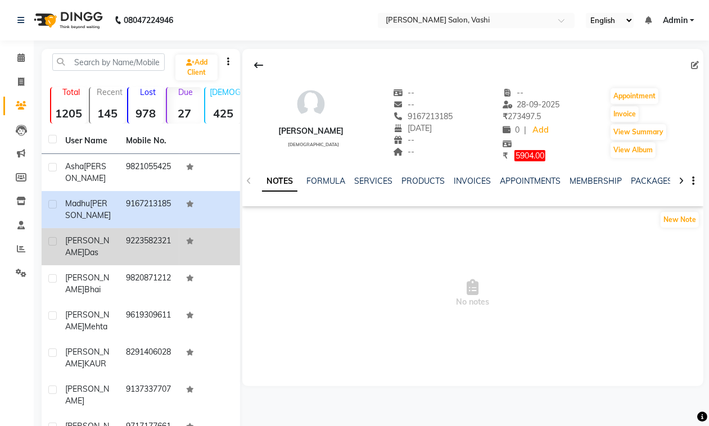
click at [82, 264] on td "Sanjeev Das" at bounding box center [88, 246] width 61 height 37
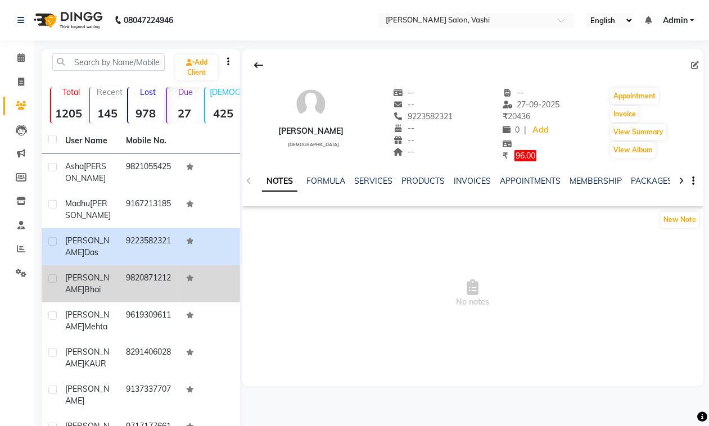
click at [85, 303] on td "Rajesh Bhai" at bounding box center [88, 283] width 61 height 37
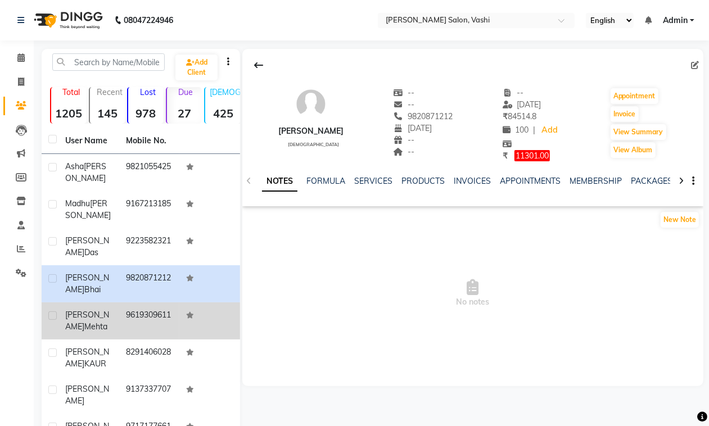
click at [93, 335] on td "Niyati Mehta" at bounding box center [88, 321] width 61 height 37
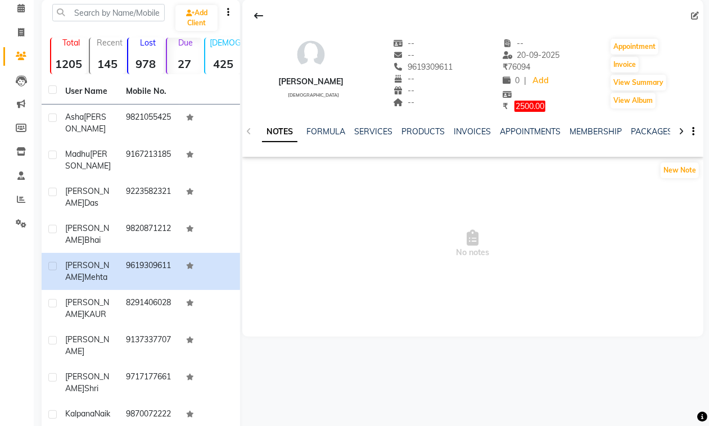
scroll to position [71, 0]
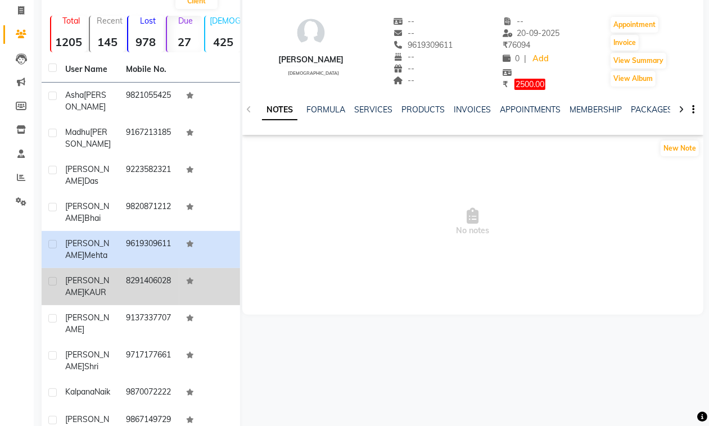
click at [147, 288] on td "8291406028" at bounding box center [149, 286] width 61 height 37
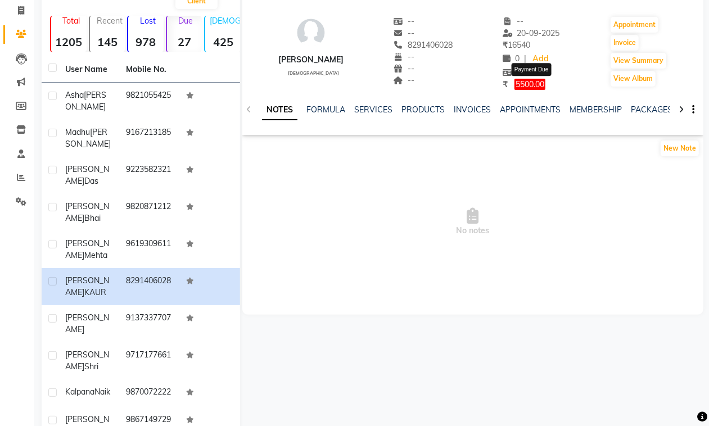
click at [545, 87] on span "5500.00" at bounding box center [530, 84] width 31 height 11
select select "1"
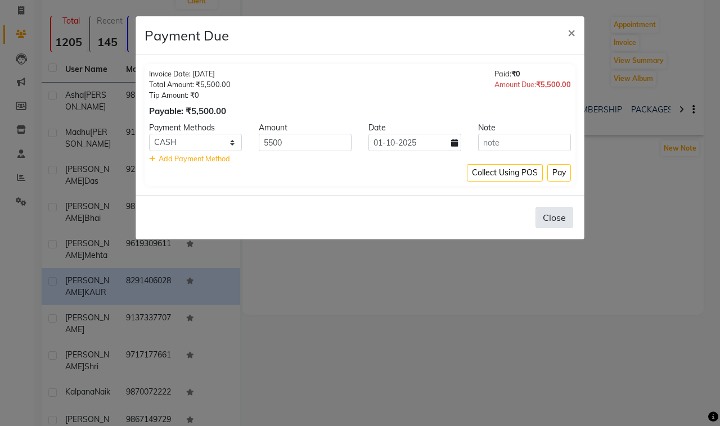
click at [557, 214] on button "Close" at bounding box center [554, 217] width 38 height 21
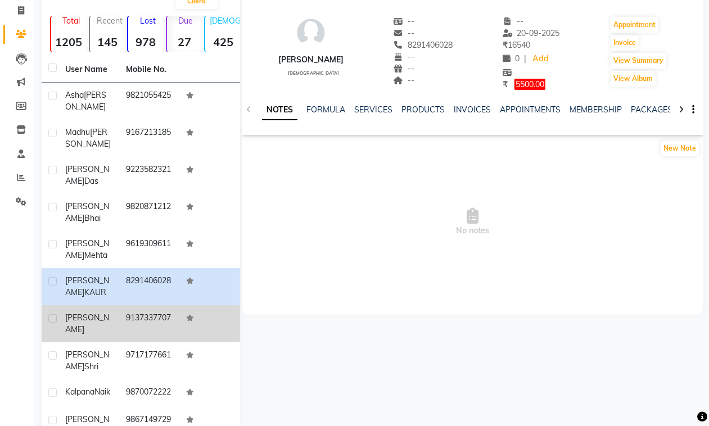
click at [97, 337] on td "Surekha" at bounding box center [88, 323] width 61 height 37
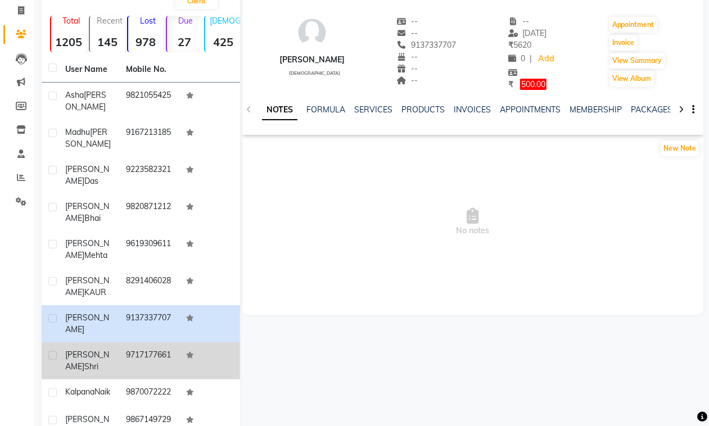
click at [110, 371] on div "Rachana Shri" at bounding box center [88, 361] width 47 height 24
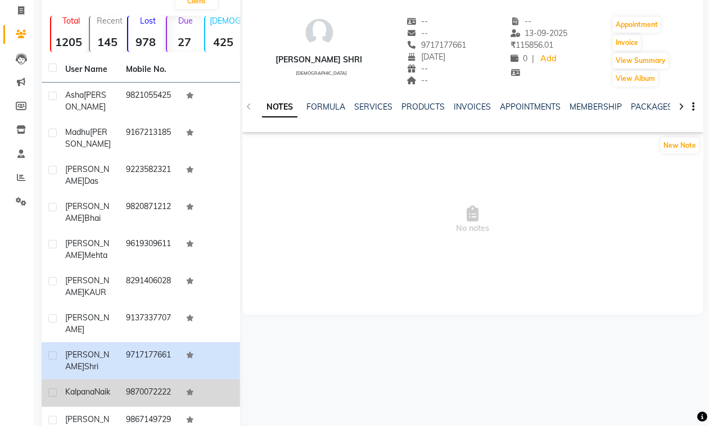
click at [111, 398] on div "Kalpana Naik" at bounding box center [88, 392] width 47 height 12
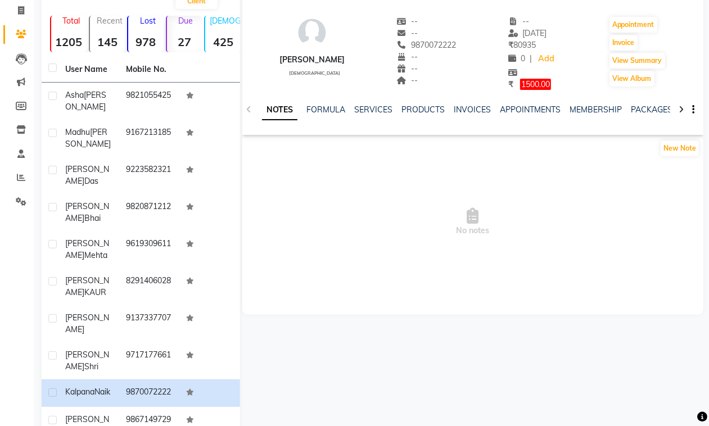
scroll to position [159, 0]
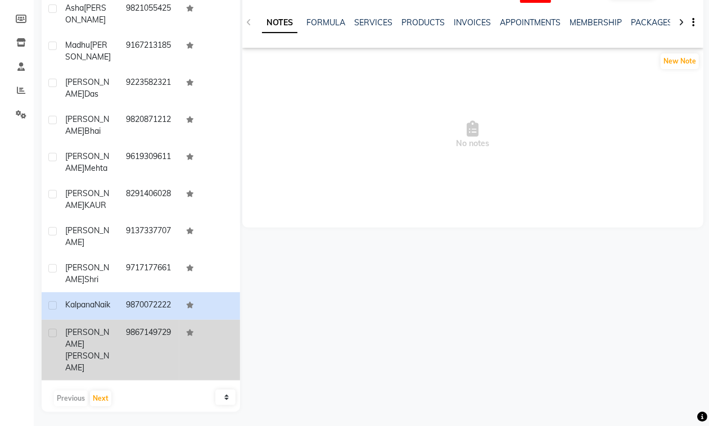
click at [146, 359] on td "9867149729" at bounding box center [149, 350] width 61 height 61
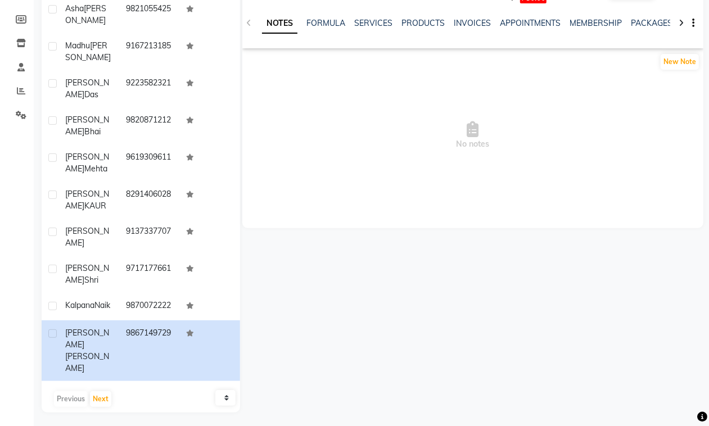
scroll to position [159, 0]
click at [98, 395] on button "Next" at bounding box center [100, 399] width 21 height 16
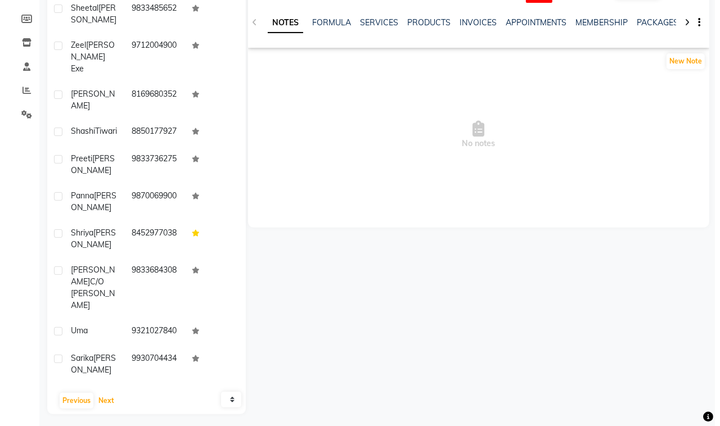
scroll to position [0, 0]
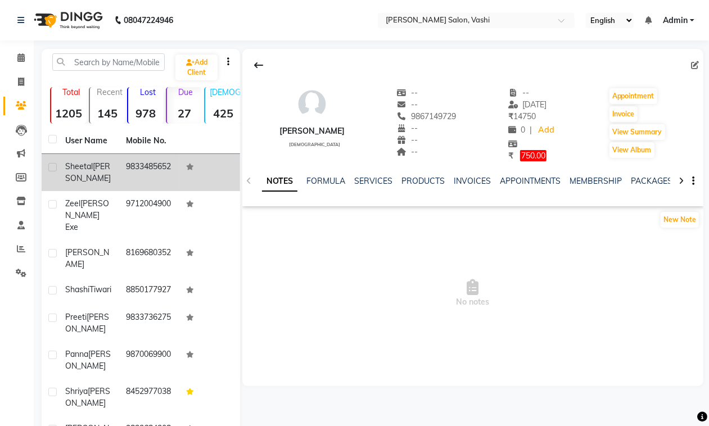
click at [158, 172] on td "9833485652" at bounding box center [149, 172] width 61 height 37
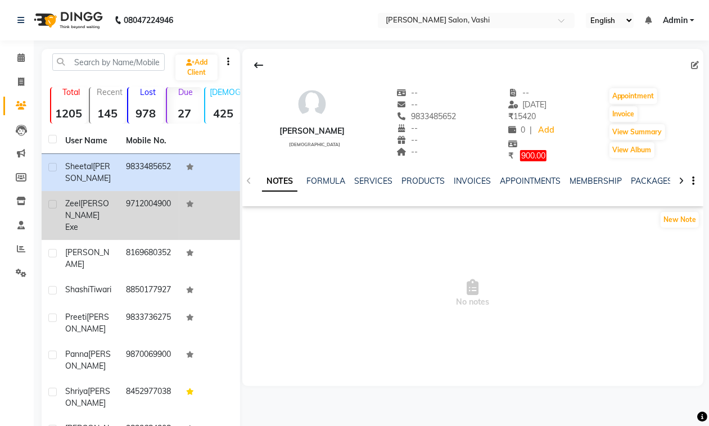
click at [160, 221] on td "9712004900" at bounding box center [149, 215] width 61 height 49
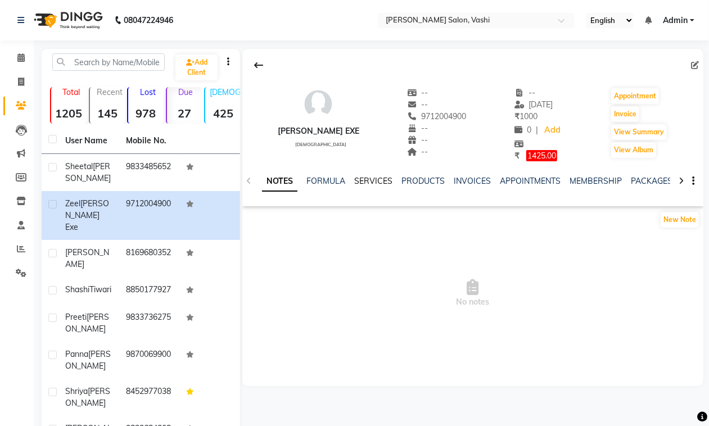
click at [360, 182] on link "SERVICES" at bounding box center [373, 181] width 38 height 10
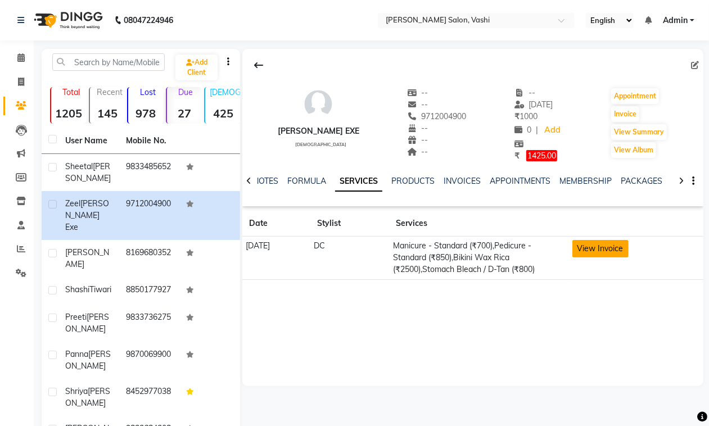
click at [613, 250] on button "View Invoice" at bounding box center [600, 248] width 56 height 17
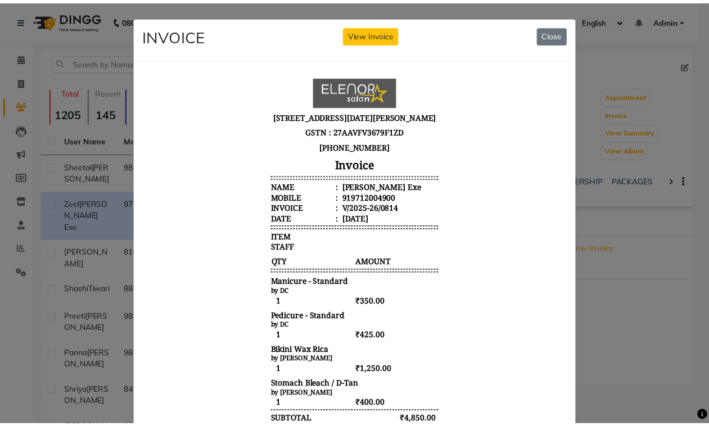
scroll to position [9, 0]
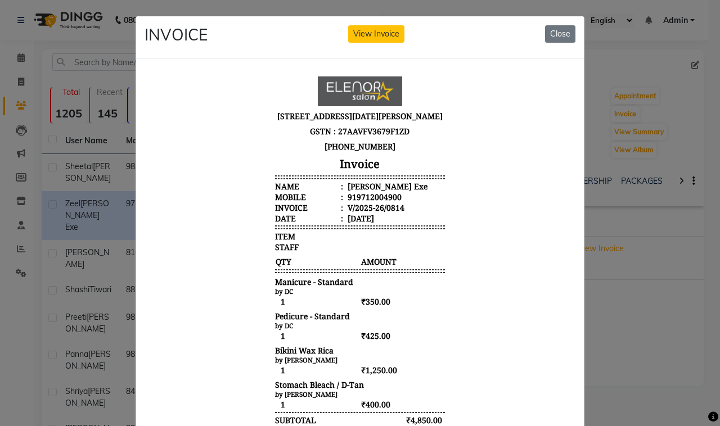
drag, startPoint x: 558, startPoint y: 151, endPoint x: 717, endPoint y: 309, distance: 224.6
click at [545, 35] on button "Close" at bounding box center [560, 33] width 30 height 17
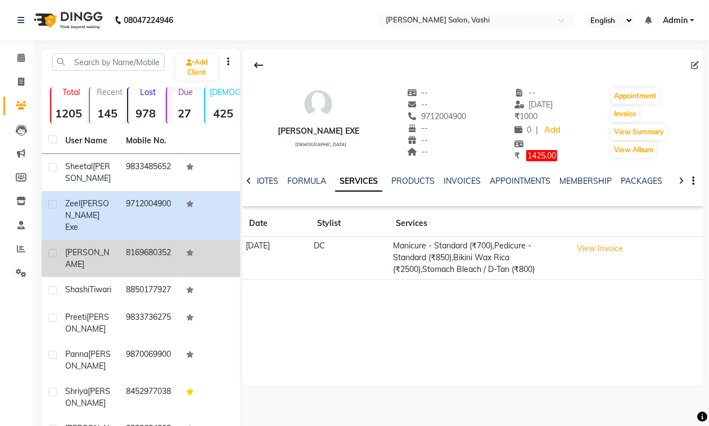
click at [78, 247] on span "Divanshi" at bounding box center [87, 258] width 44 height 22
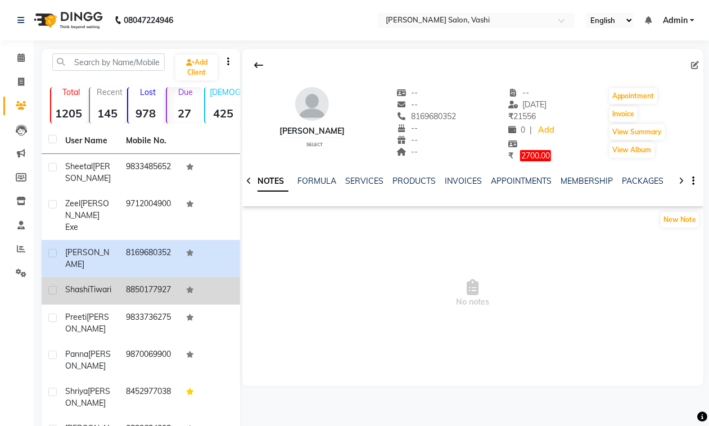
click at [91, 284] on div "Shashi Tiwari" at bounding box center [88, 290] width 47 height 12
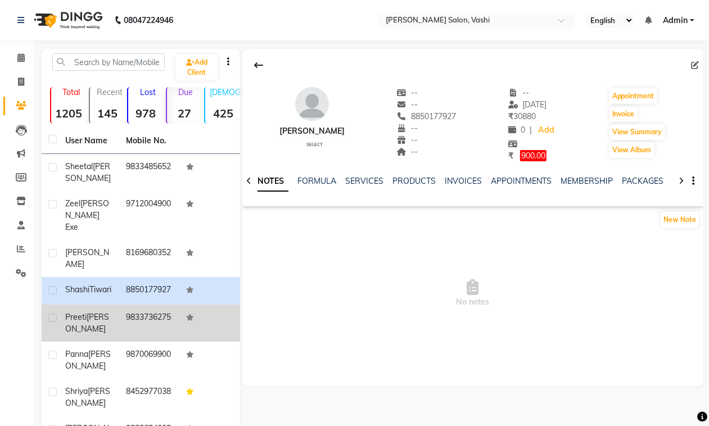
click at [170, 313] on td "9833736275" at bounding box center [149, 323] width 61 height 37
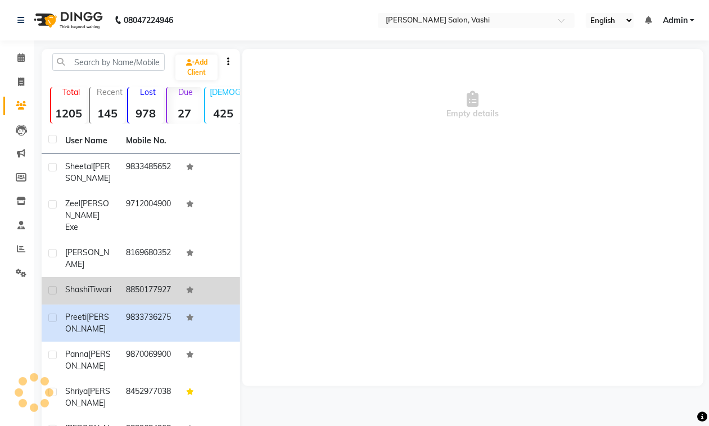
click at [155, 285] on td "8850177927" at bounding box center [149, 291] width 61 height 28
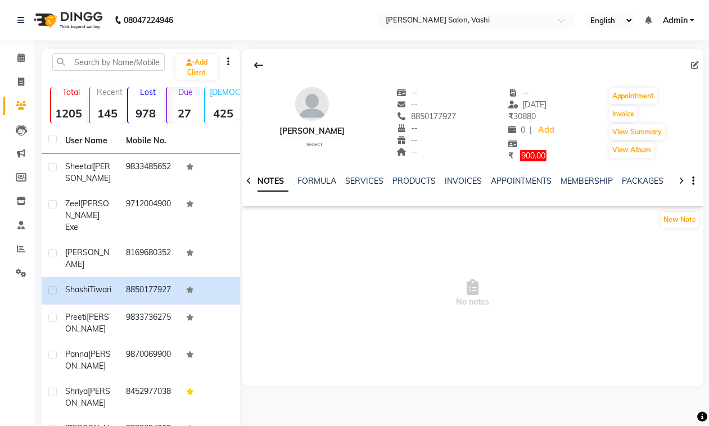
click at [350, 175] on div "SERVICES" at bounding box center [364, 181] width 38 height 12
click at [352, 177] on link "SERVICES" at bounding box center [364, 181] width 38 height 10
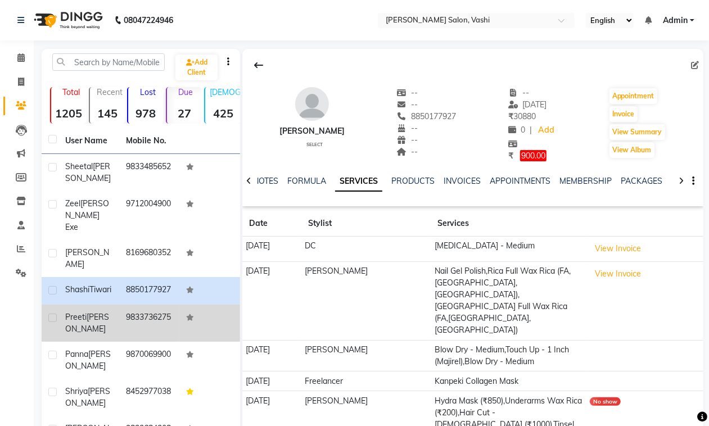
click at [61, 327] on td "Preeti Vora" at bounding box center [88, 323] width 61 height 37
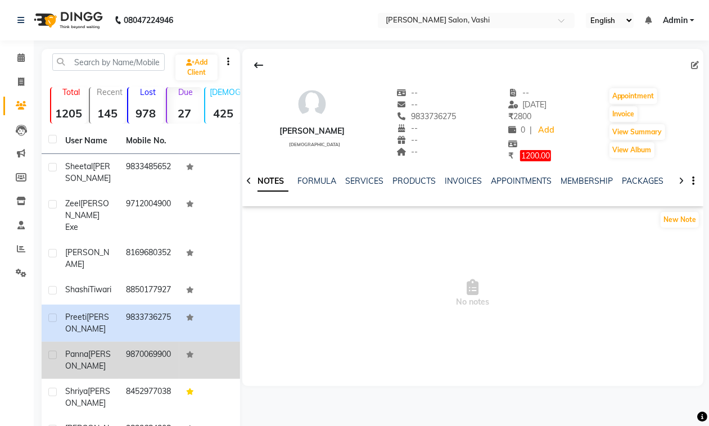
click at [63, 346] on td "Panna Thakkar" at bounding box center [88, 360] width 61 height 37
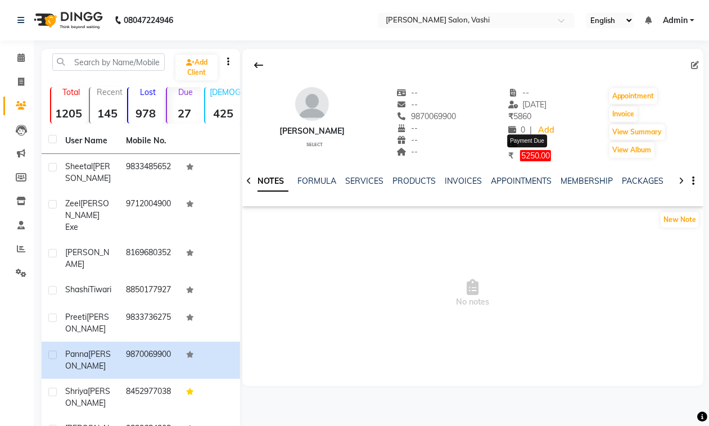
click at [530, 155] on span "5250.00" at bounding box center [535, 155] width 31 height 11
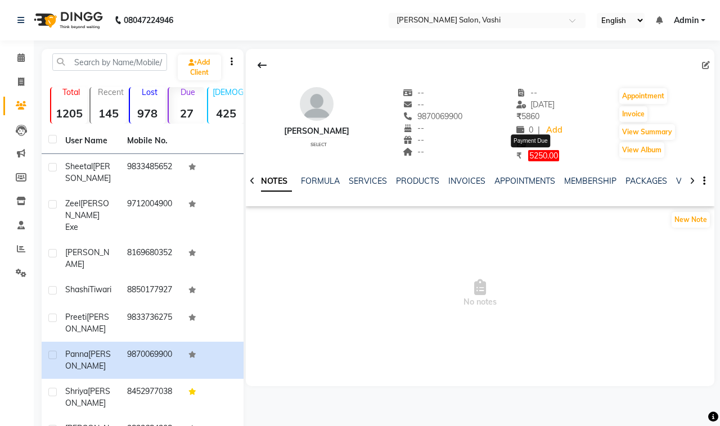
select select "1"
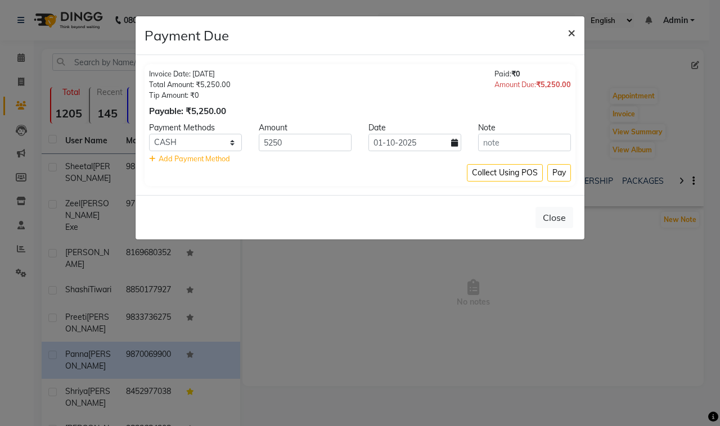
click at [569, 34] on span "×" at bounding box center [571, 32] width 8 height 17
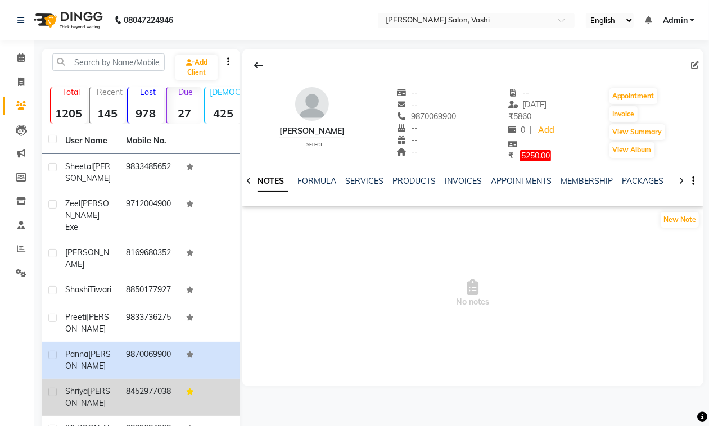
click at [107, 388] on span "Doshi" at bounding box center [87, 397] width 45 height 22
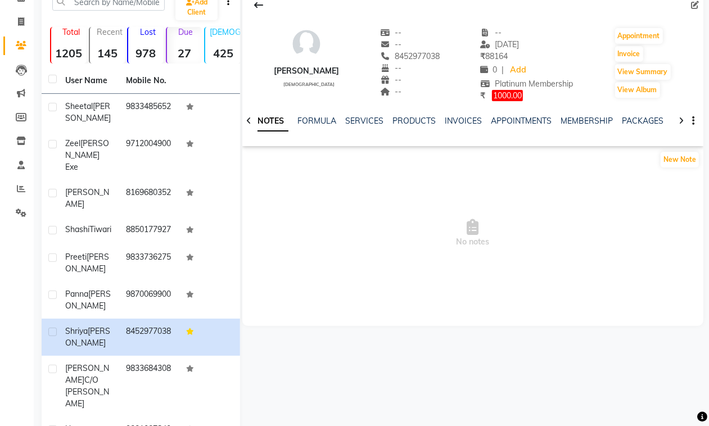
scroll to position [159, 0]
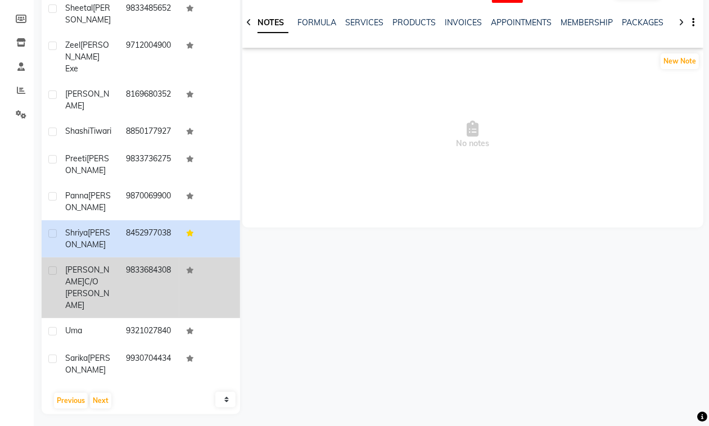
click at [195, 282] on td at bounding box center [209, 288] width 61 height 61
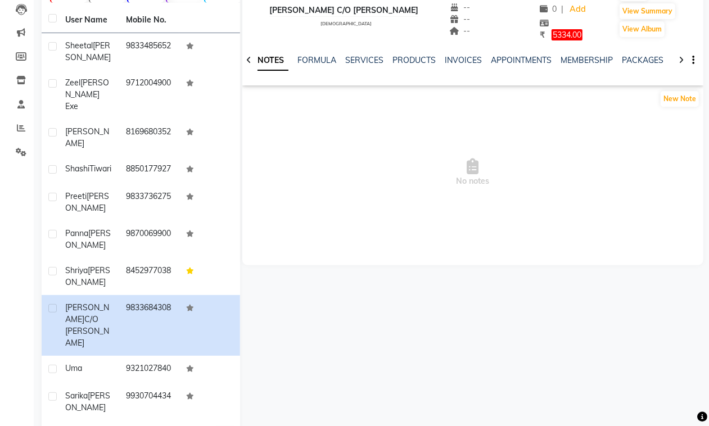
scroll to position [114, 0]
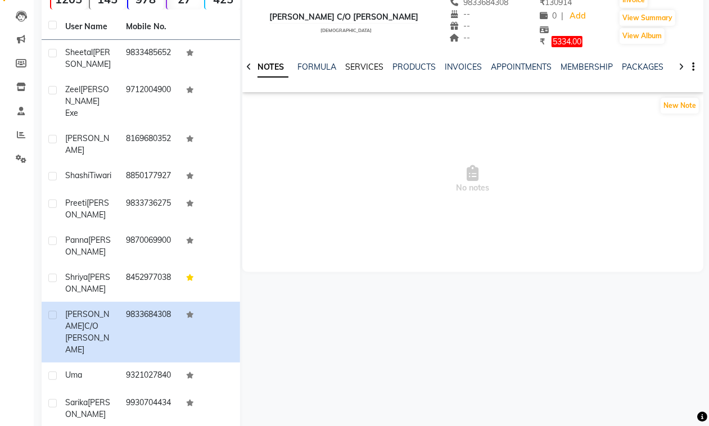
click at [358, 69] on link "SERVICES" at bounding box center [364, 67] width 38 height 10
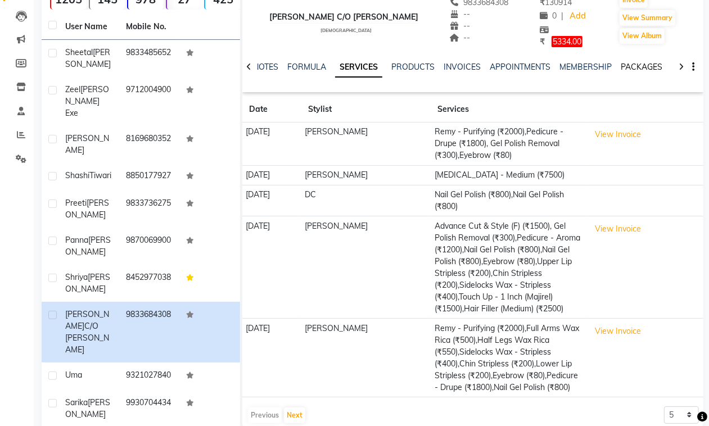
click at [631, 69] on link "PACKAGES" at bounding box center [642, 67] width 42 height 10
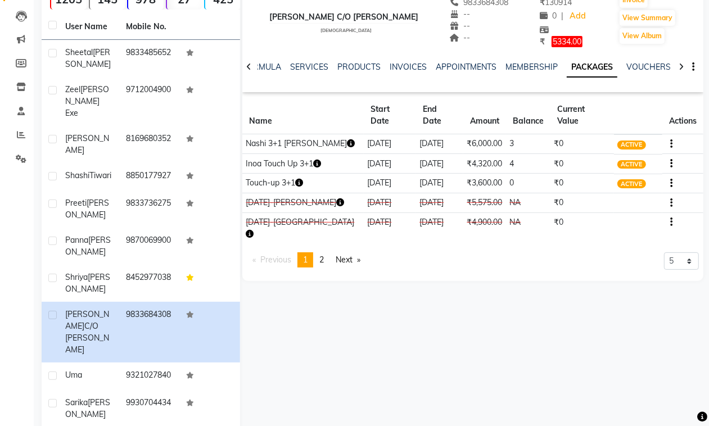
click at [589, 71] on link "PACKAGES" at bounding box center [592, 67] width 51 height 20
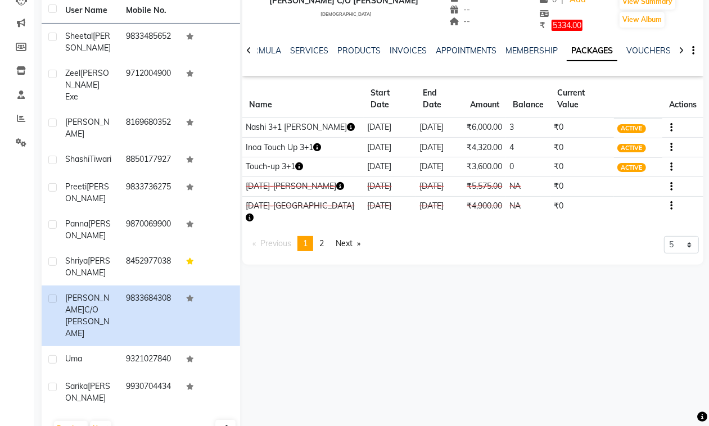
scroll to position [159, 0]
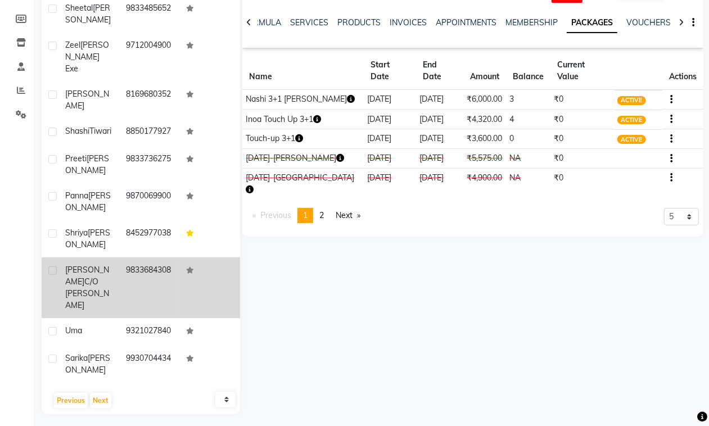
click at [133, 303] on td "9833684308" at bounding box center [149, 288] width 61 height 61
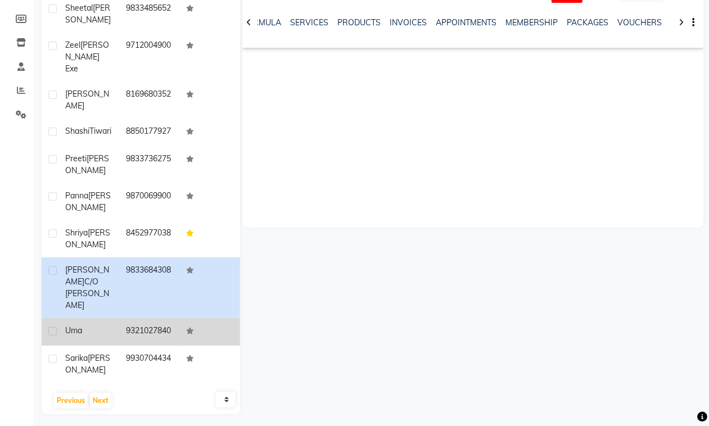
click at [134, 319] on td "9321027840" at bounding box center [149, 332] width 61 height 28
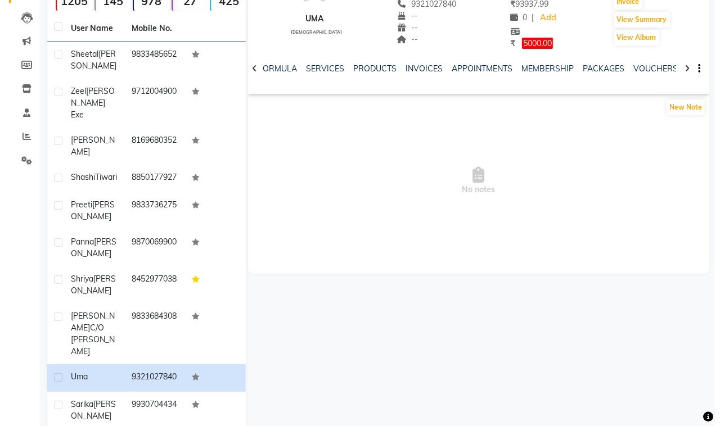
scroll to position [109, 0]
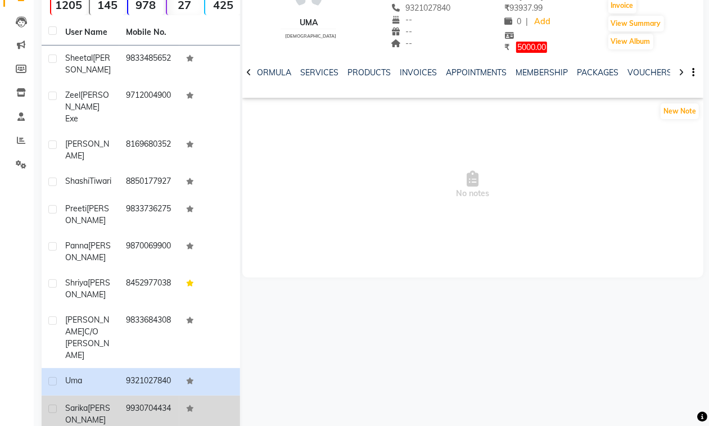
click at [71, 408] on span "Sarika" at bounding box center [76, 408] width 22 height 10
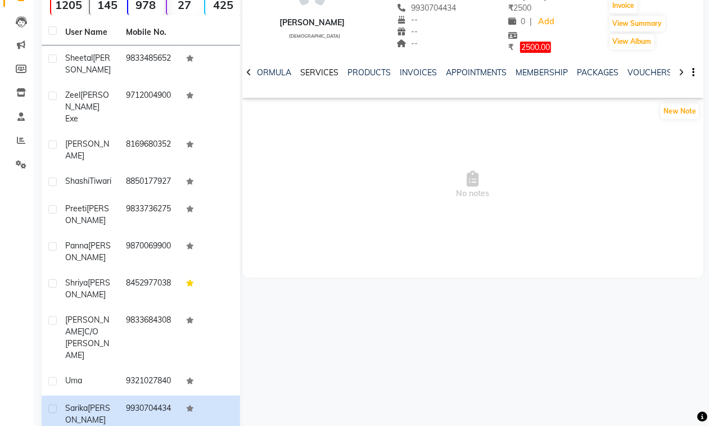
click at [315, 71] on link "SERVICES" at bounding box center [319, 72] width 38 height 10
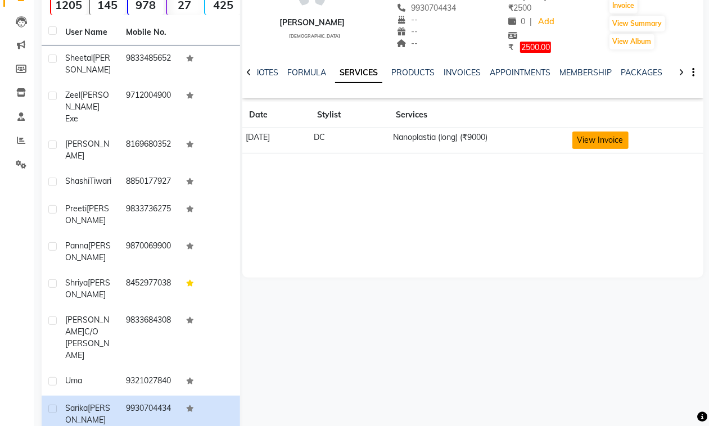
click at [611, 137] on button "View Invoice" at bounding box center [600, 140] width 56 height 17
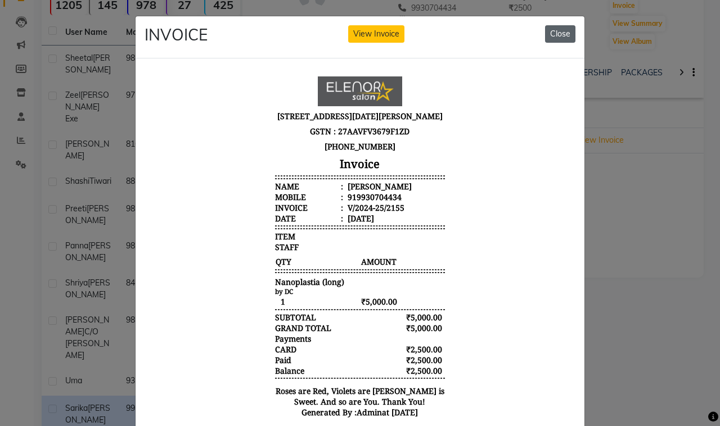
click at [553, 41] on button "Close" at bounding box center [560, 33] width 30 height 17
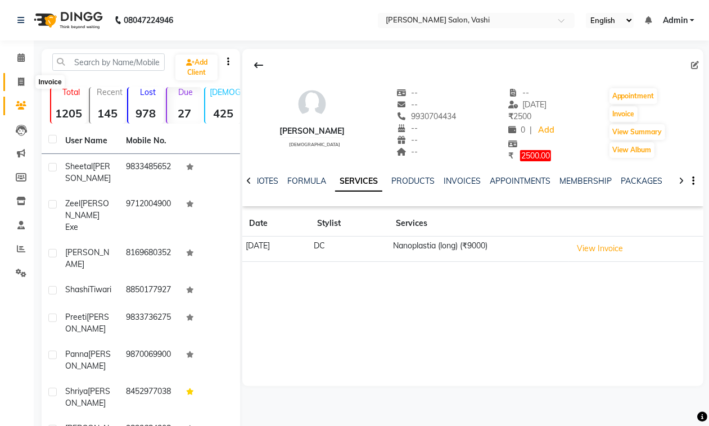
click at [18, 80] on icon at bounding box center [21, 82] width 6 height 8
select select "service"
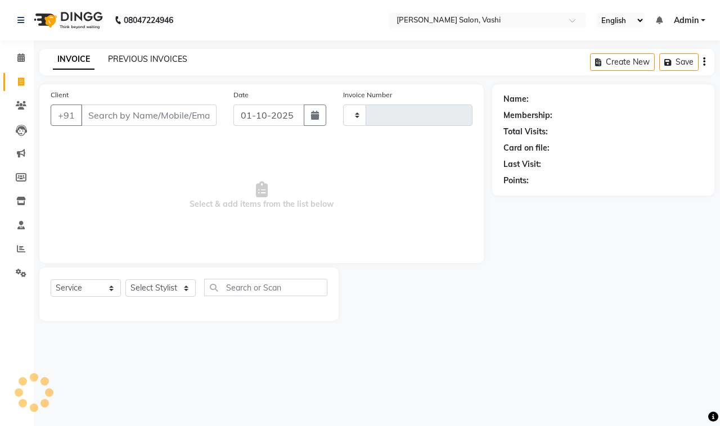
type input "1062"
select select "695"
click at [124, 61] on link "PREVIOUS INVOICES" at bounding box center [147, 59] width 79 height 10
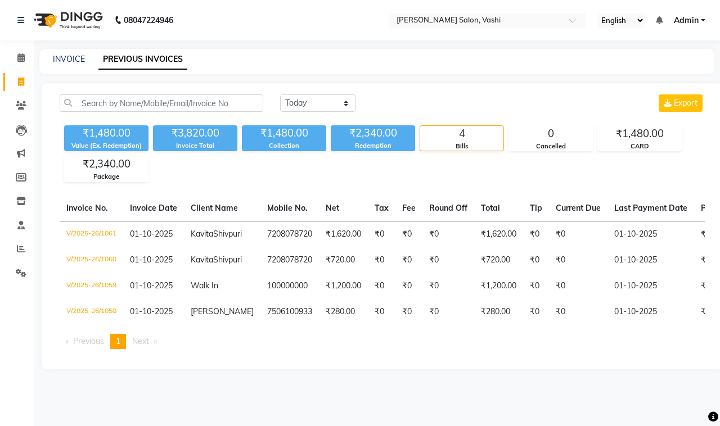
drag, startPoint x: 285, startPoint y: 0, endPoint x: 382, endPoint y: 383, distance: 395.8
click at [382, 358] on div "Invoice No. Invoice Date Client Name Mobile No. Net Tax Fee Round Off Total Tip…" at bounding box center [382, 277] width 658 height 163
click at [511, 85] on div "Today Yesterday Custom Range Export ₹1,480.00 Value (Ex. Redemption) ₹3,820.00 …" at bounding box center [382, 226] width 681 height 286
click at [29, 83] on span at bounding box center [21, 82] width 20 height 13
select select "695"
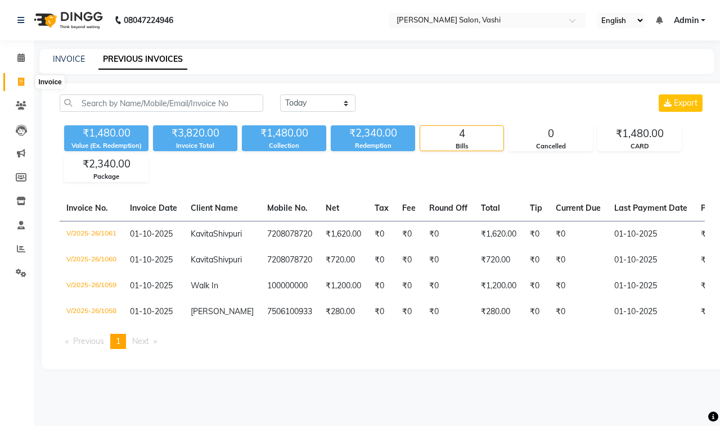
select select "service"
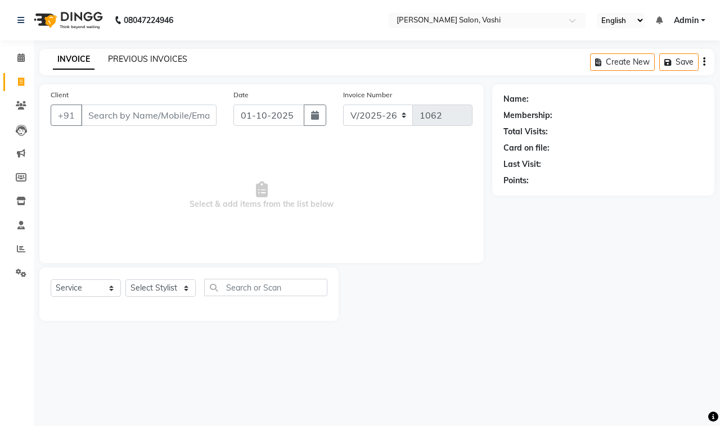
click at [175, 55] on link "PREVIOUS INVOICES" at bounding box center [147, 59] width 79 height 10
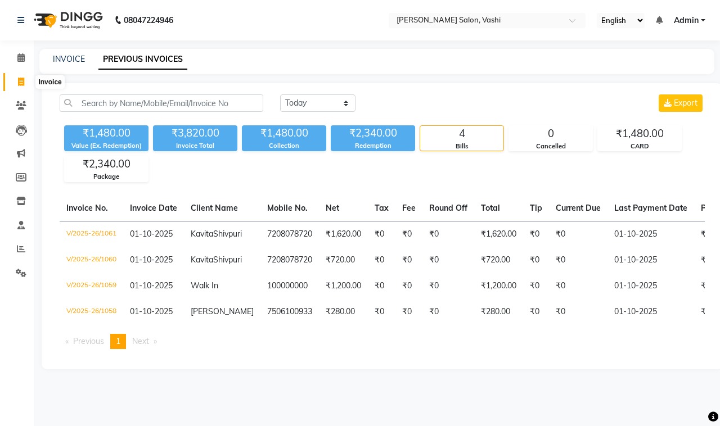
click at [20, 82] on icon at bounding box center [21, 82] width 6 height 8
select select "695"
select select "service"
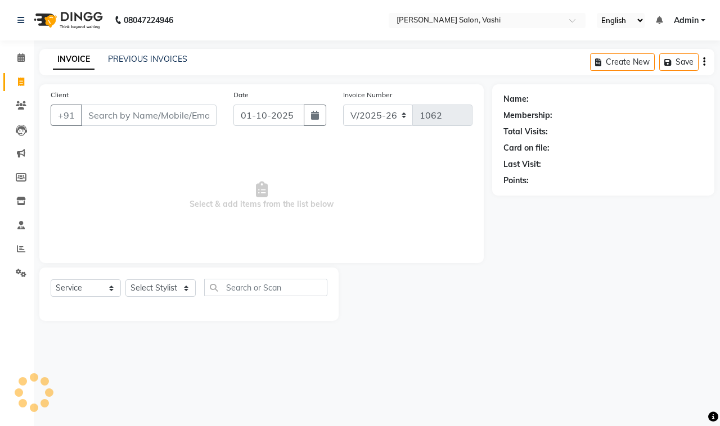
click at [142, 114] on input "Client" at bounding box center [149, 115] width 136 height 21
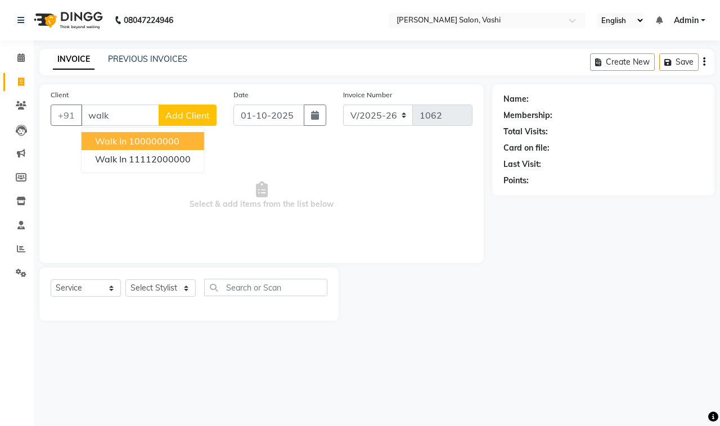
click at [119, 142] on span "Walk In" at bounding box center [110, 141] width 31 height 11
type input "100000000"
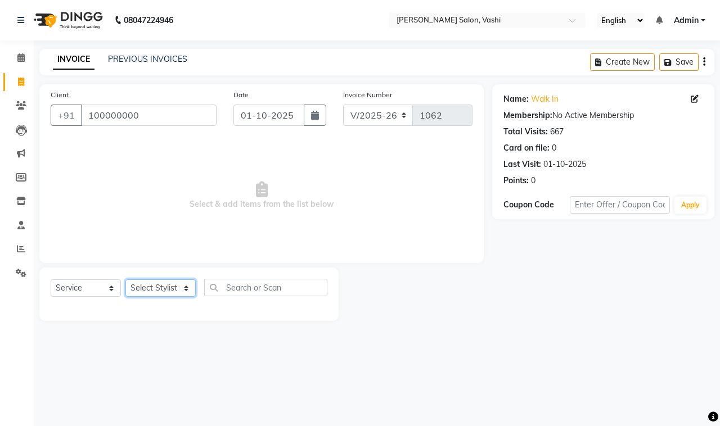
click at [166, 281] on select "Select Stylist DC Dipika Freelancer [PERSON_NAME] [PERSON_NAME] [PERSON_NAME]" at bounding box center [160, 287] width 70 height 17
select select "10404"
click at [125, 279] on select "Select Stylist DC Dipika Freelancer [PERSON_NAME] [PERSON_NAME] [PERSON_NAME]" at bounding box center [160, 287] width 70 height 17
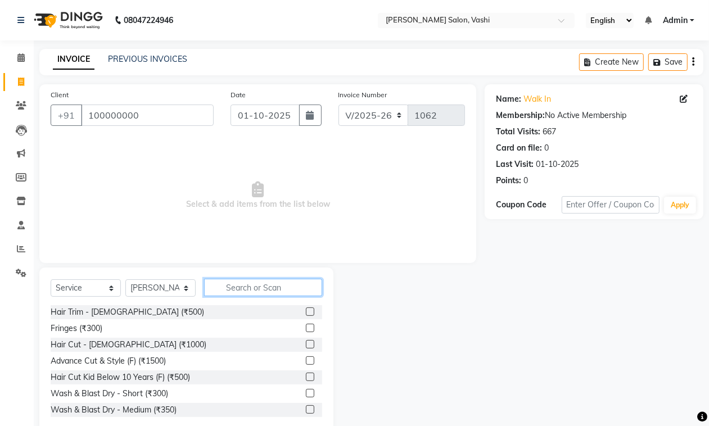
click at [247, 294] on input "text" at bounding box center [263, 287] width 118 height 17
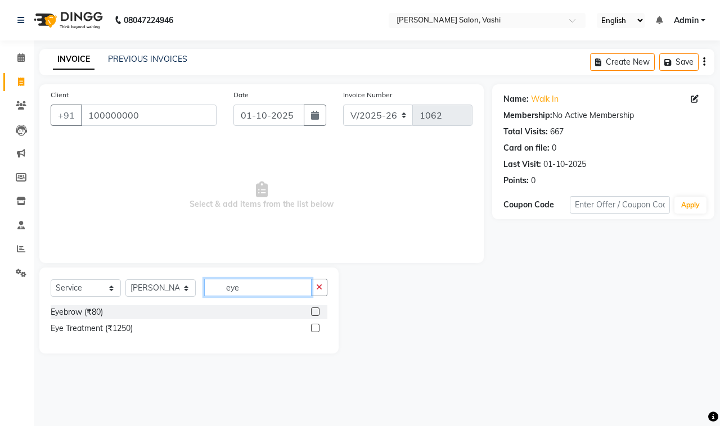
type input "eye"
click at [316, 311] on label at bounding box center [315, 312] width 8 height 8
click at [316, 311] on input "checkbox" at bounding box center [314, 312] width 7 height 7
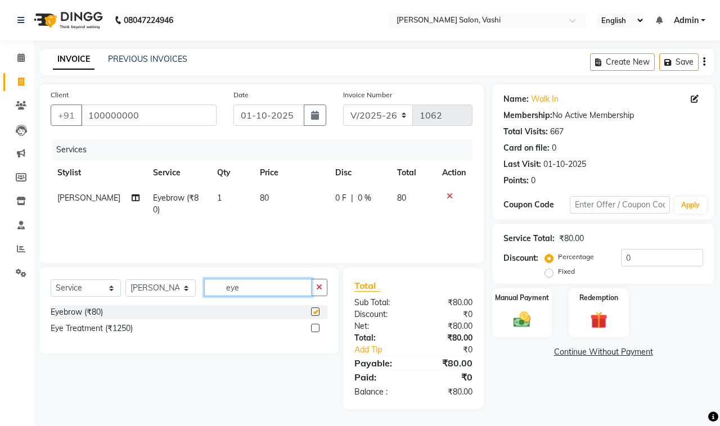
click at [265, 290] on input "eye" at bounding box center [257, 287] width 107 height 17
checkbox input "false"
click at [265, 290] on input "eye" at bounding box center [257, 287] width 107 height 17
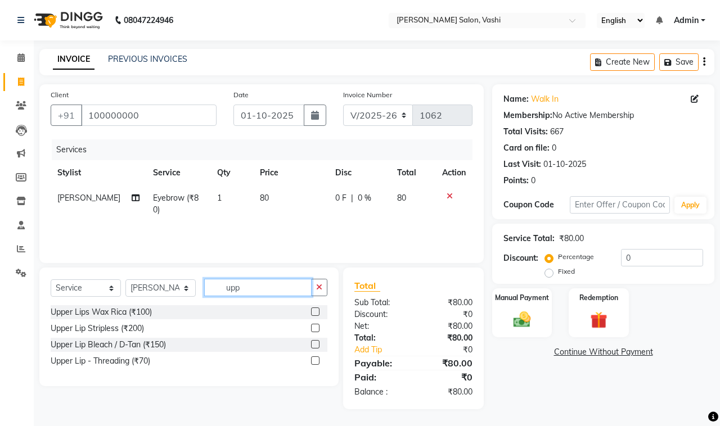
type input "upp"
click at [316, 363] on label at bounding box center [315, 361] width 8 height 8
click at [316, 363] on input "checkbox" at bounding box center [314, 361] width 7 height 7
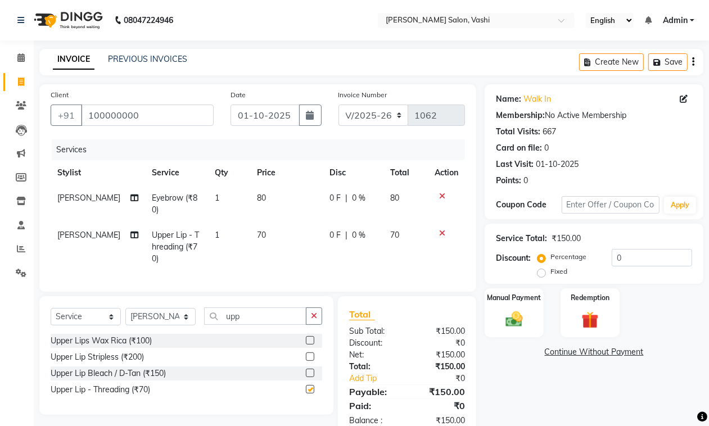
checkbox input "false"
click at [270, 325] on div "upp" at bounding box center [264, 316] width 118 height 17
click at [270, 325] on input "upp" at bounding box center [255, 316] width 102 height 17
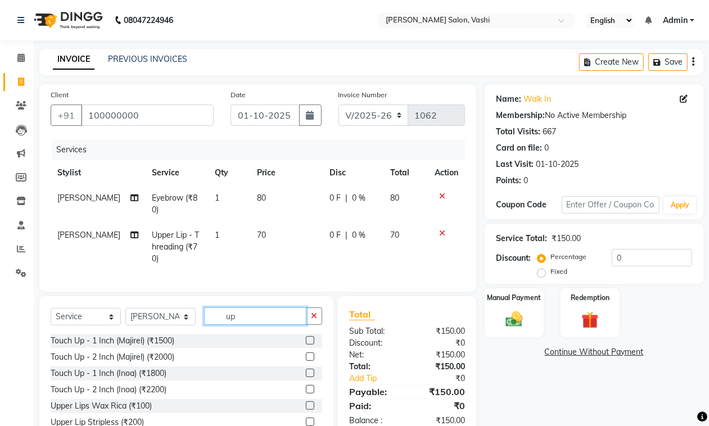
type input "u"
click at [270, 324] on input "hair" at bounding box center [255, 316] width 102 height 17
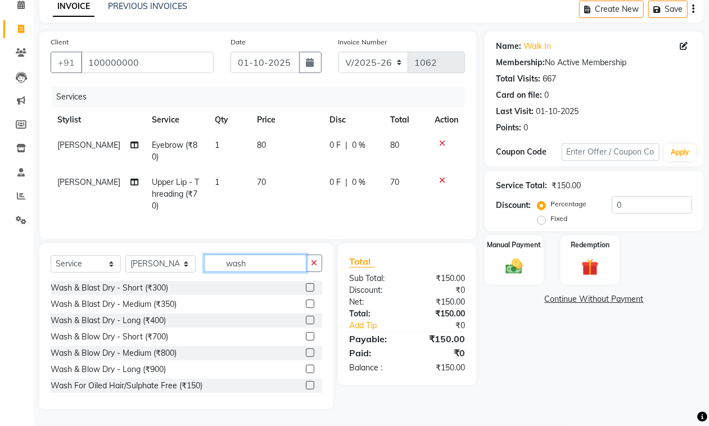
type input "wash"
click at [306, 305] on label at bounding box center [310, 304] width 8 height 8
click at [306, 305] on input "checkbox" at bounding box center [309, 304] width 7 height 7
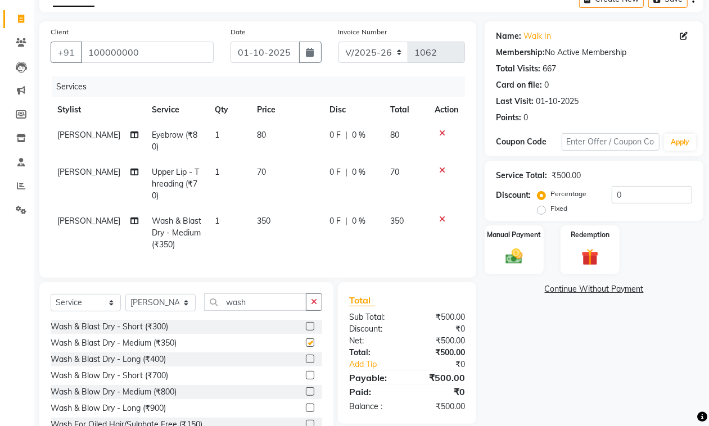
checkbox input "false"
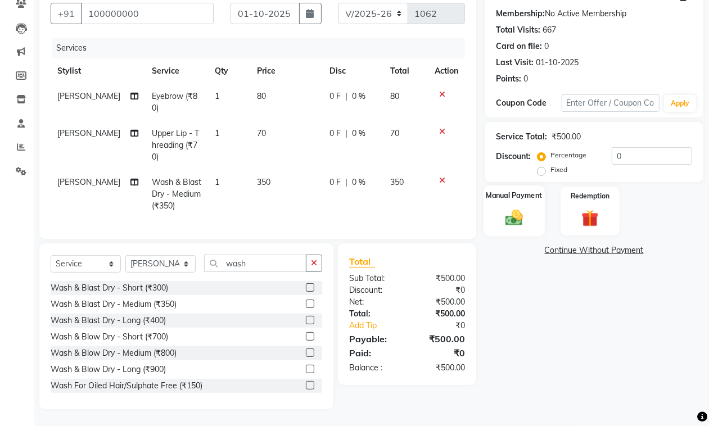
click at [516, 207] on img at bounding box center [514, 217] width 28 height 20
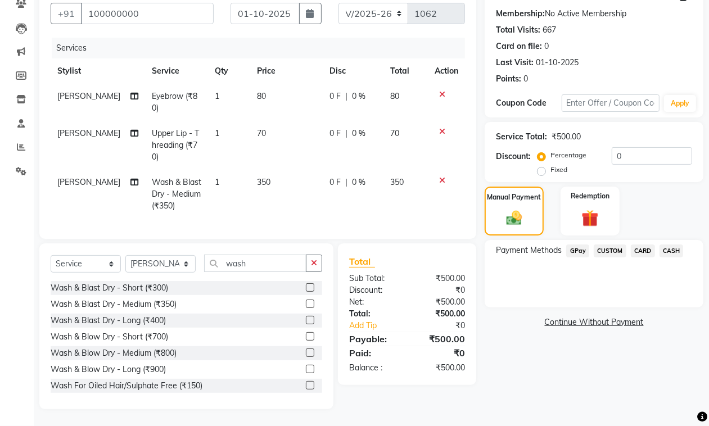
click at [574, 245] on span "GPay" at bounding box center [577, 251] width 23 height 13
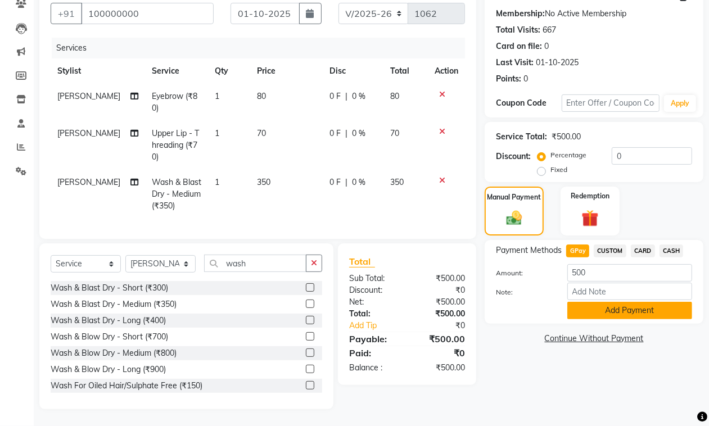
click at [648, 304] on button "Add Payment" at bounding box center [629, 310] width 125 height 17
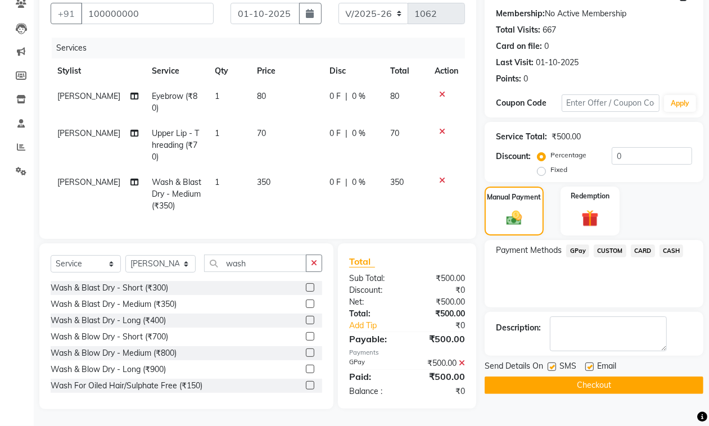
click at [591, 363] on label at bounding box center [589, 367] width 8 height 8
click at [591, 364] on input "checkbox" at bounding box center [588, 367] width 7 height 7
checkbox input "false"
click at [552, 363] on label at bounding box center [552, 367] width 8 height 8
click at [552, 364] on input "checkbox" at bounding box center [551, 367] width 7 height 7
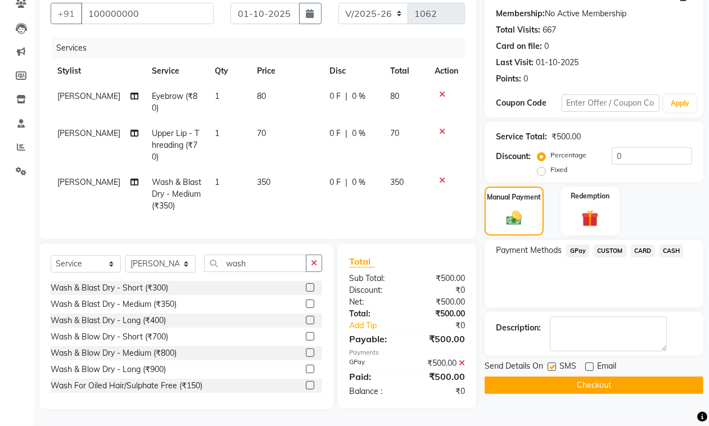
checkbox input "false"
click at [581, 377] on button "Checkout" at bounding box center [594, 385] width 219 height 17
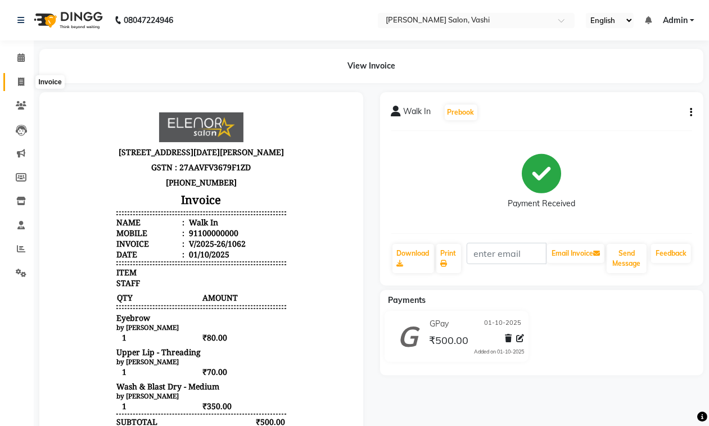
click at [18, 82] on icon at bounding box center [21, 82] width 6 height 8
select select "service"
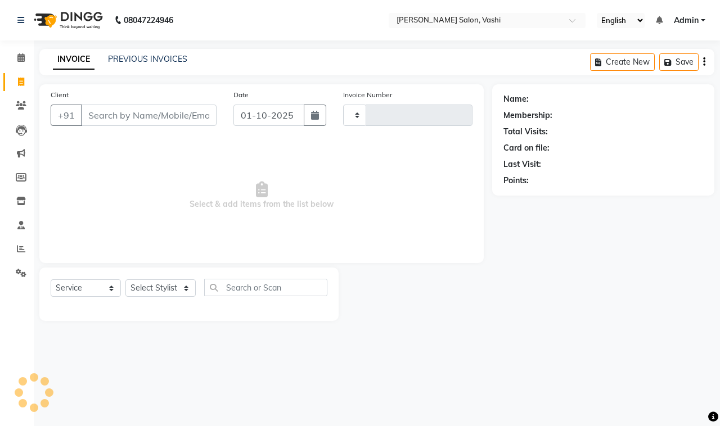
type input "1063"
select select "695"
click at [116, 59] on link "PREVIOUS INVOICES" at bounding box center [147, 59] width 79 height 10
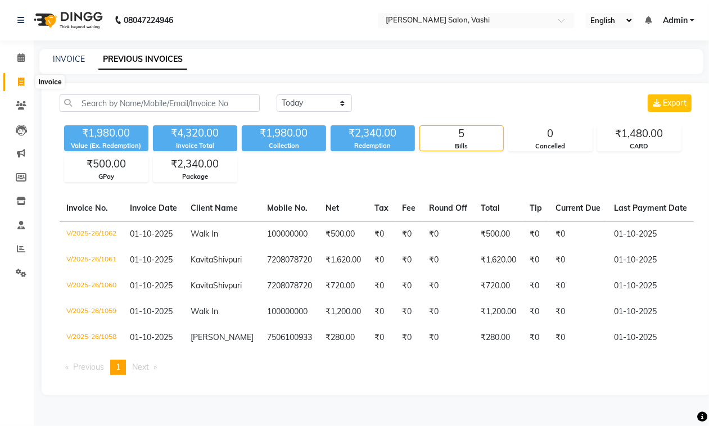
click at [21, 79] on icon at bounding box center [21, 82] width 6 height 8
select select "695"
select select "service"
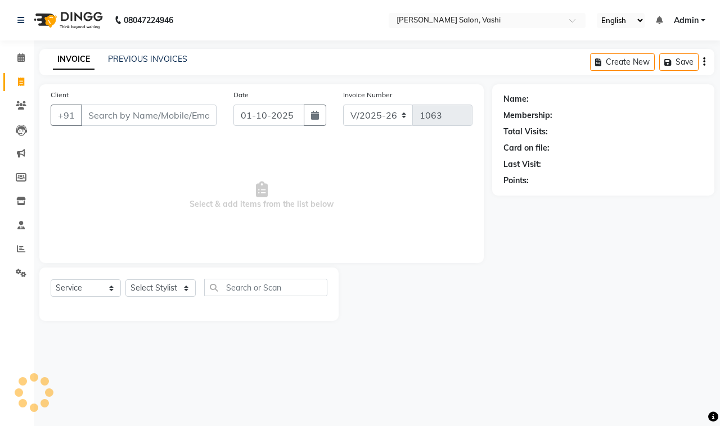
drag, startPoint x: 62, startPoint y: 64, endPoint x: 110, endPoint y: 59, distance: 48.0
click at [62, 64] on link "INVOICE" at bounding box center [74, 59] width 42 height 20
click at [130, 57] on link "PREVIOUS INVOICES" at bounding box center [147, 59] width 79 height 10
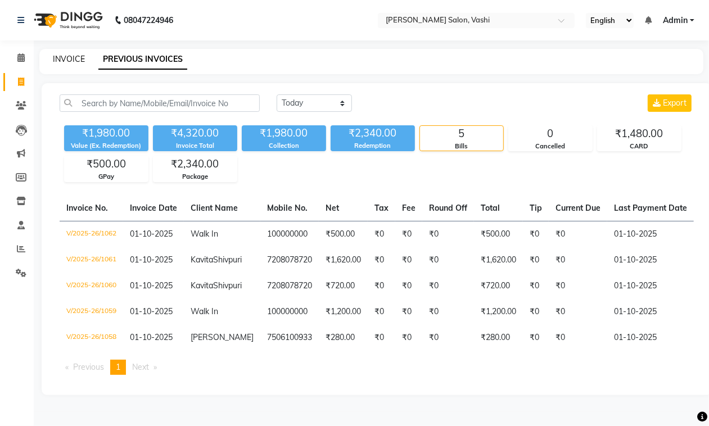
click at [60, 61] on link "INVOICE" at bounding box center [69, 59] width 32 height 10
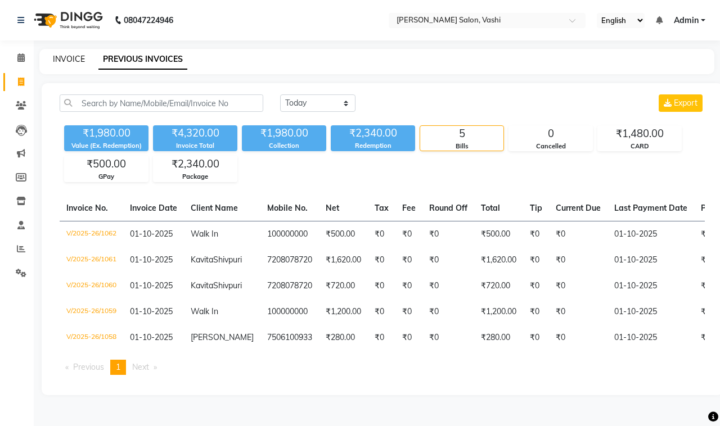
select select "service"
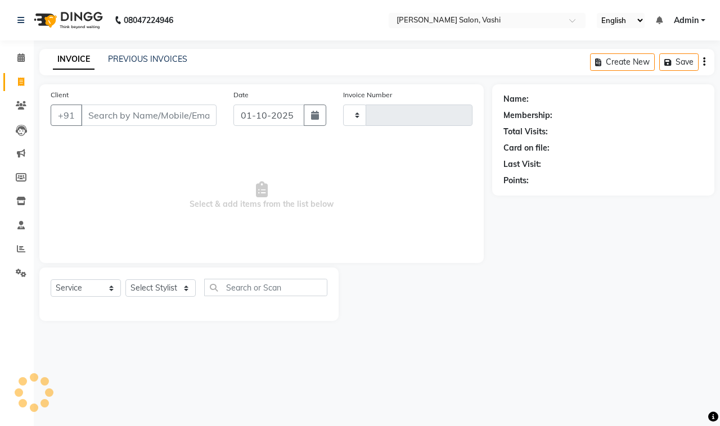
type input "1063"
select select "695"
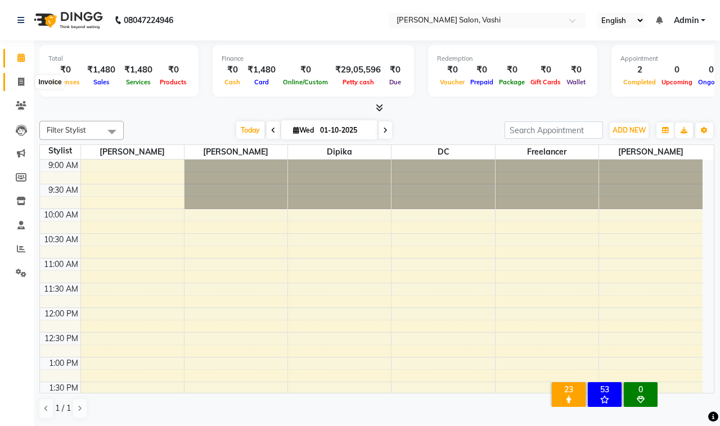
click at [23, 80] on icon at bounding box center [21, 82] width 6 height 8
select select "695"
select select "service"
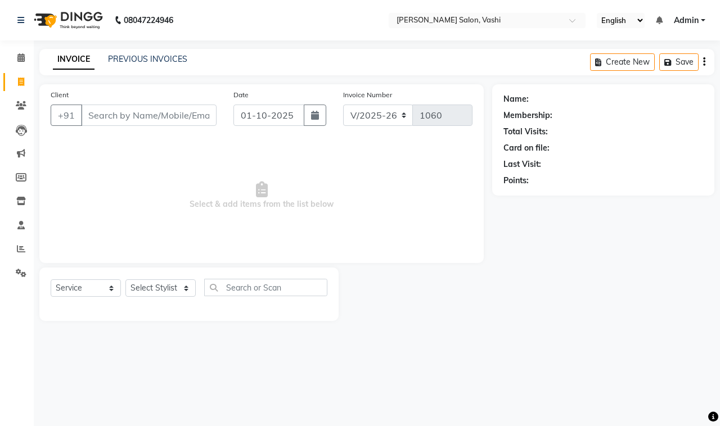
click at [137, 113] on input "Client" at bounding box center [149, 115] width 136 height 21
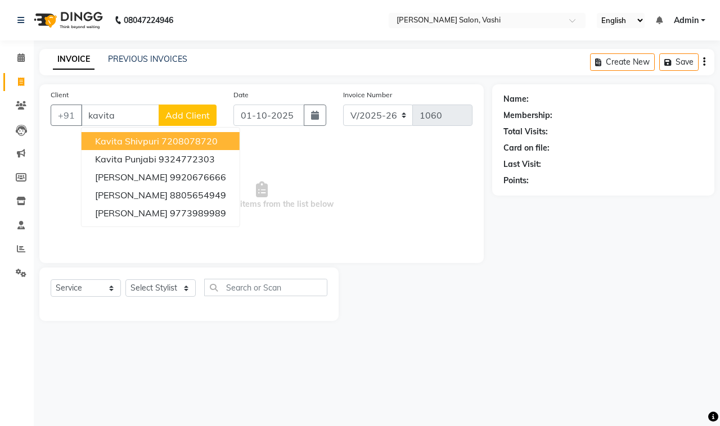
click at [127, 136] on span "Kavita Shivpuri" at bounding box center [127, 141] width 64 height 11
type input "7208078720"
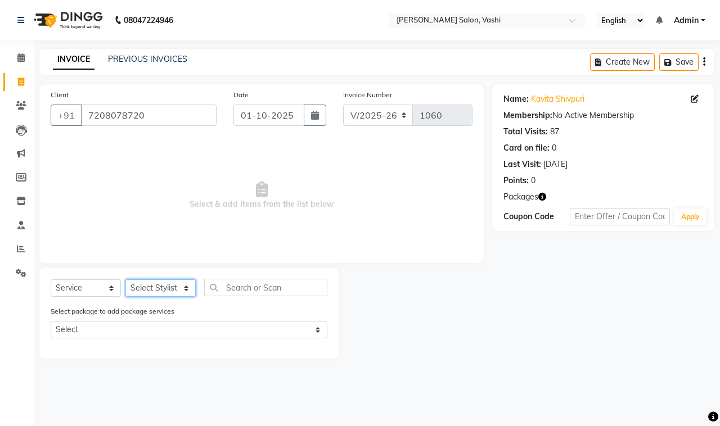
click at [156, 285] on select "Select Stylist DC Dipika Freelancer [PERSON_NAME] [PERSON_NAME] [PERSON_NAME]" at bounding box center [160, 287] width 70 height 17
select select "10481"
click at [125, 279] on select "Select Stylist DC Dipika Freelancer [PERSON_NAME] [PERSON_NAME] [PERSON_NAME]" at bounding box center [160, 287] width 70 height 17
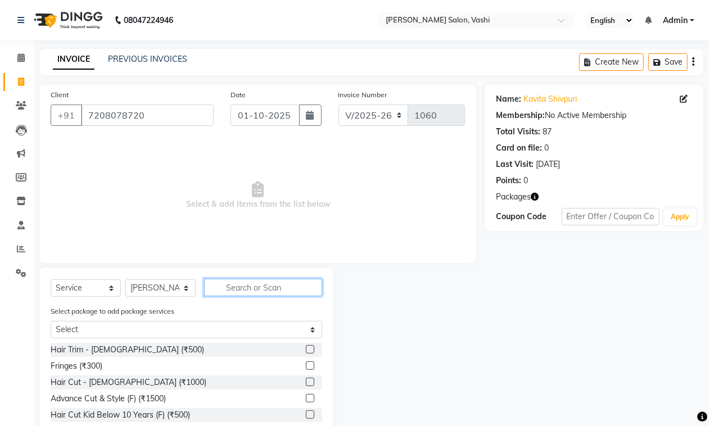
click at [240, 285] on input "text" at bounding box center [263, 287] width 118 height 17
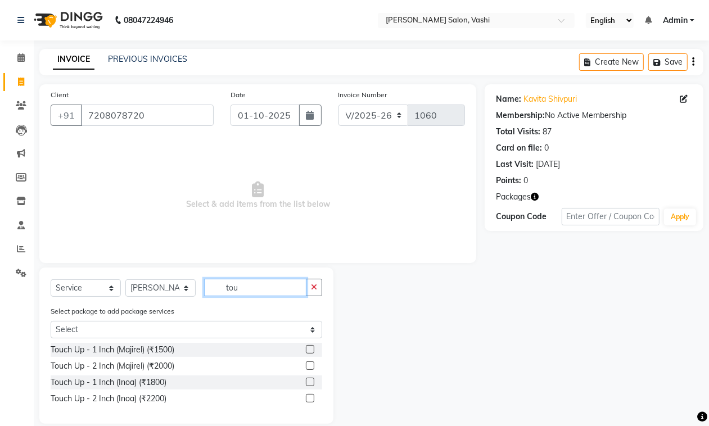
type input "tou"
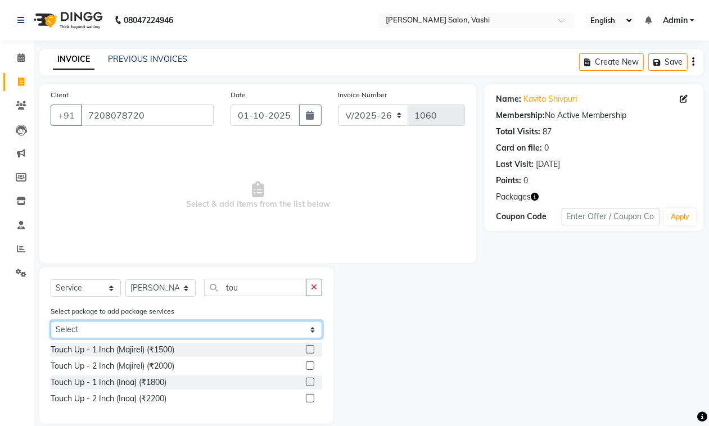
click at [169, 335] on select "Select Calming Skin Repair 3+1 Touch-up 3+1 Aminexel 3+! Dandruff (3+1) loreal …" at bounding box center [187, 329] width 272 height 17
select select "2: Object"
click at [51, 321] on select "Select Calming Skin Repair 3+1 Touch-up 3+1 Aminexel 3+! Dandruff (3+1) loreal …" at bounding box center [187, 329] width 272 height 17
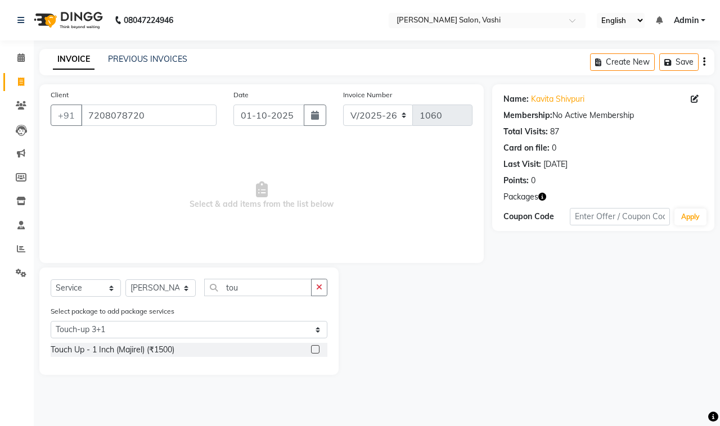
click at [316, 350] on label at bounding box center [315, 349] width 8 height 8
click at [316, 350] on input "checkbox" at bounding box center [314, 349] width 7 height 7
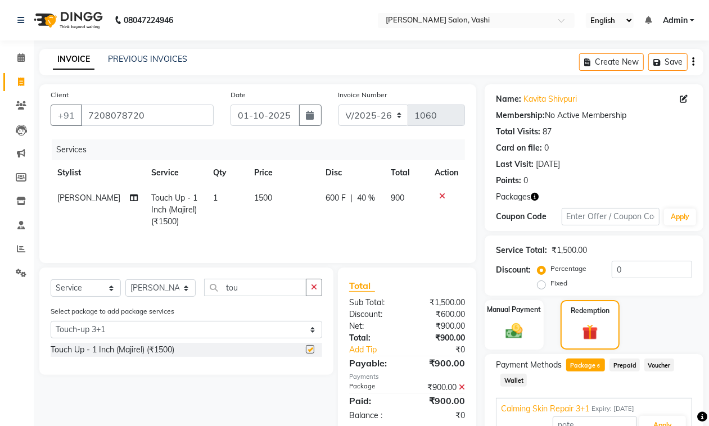
checkbox input "false"
click at [246, 285] on input "tou" at bounding box center [255, 287] width 102 height 17
type input "d"
select select "0: undefined"
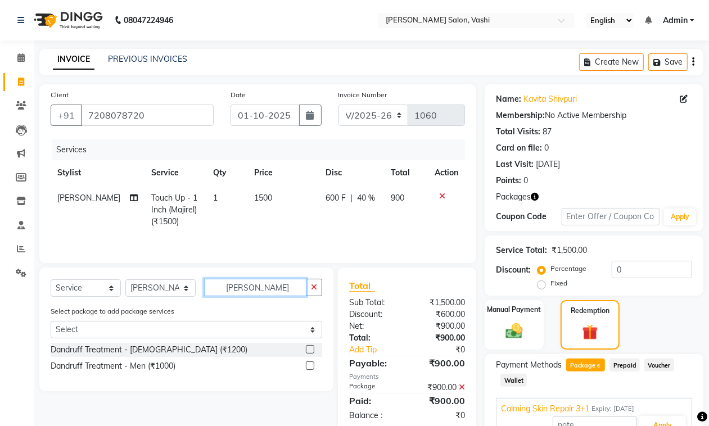
type input "[PERSON_NAME]"
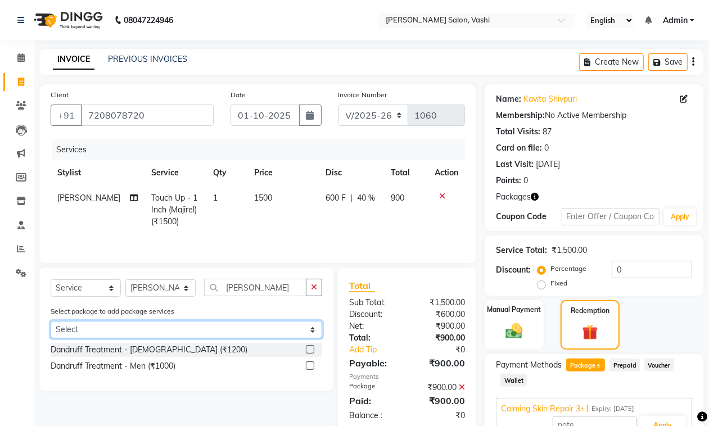
click at [152, 322] on select "Select Calming Skin Repair 3+1 Touch-up 3+1 Aminexel 3+! Dandruff (3+1) loreal …" at bounding box center [187, 329] width 272 height 17
select select "4: Object"
click at [51, 322] on select "Select Calming Skin Repair 3+1 Touch-up 3+1 Aminexel 3+! Dandruff (3+1) loreal …" at bounding box center [187, 329] width 272 height 17
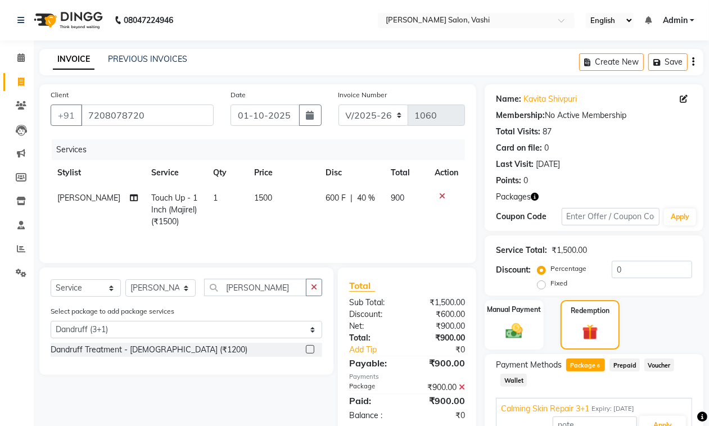
click at [315, 350] on div at bounding box center [314, 350] width 16 height 14
click at [310, 352] on label at bounding box center [310, 349] width 8 height 8
click at [310, 352] on input "checkbox" at bounding box center [309, 349] width 7 height 7
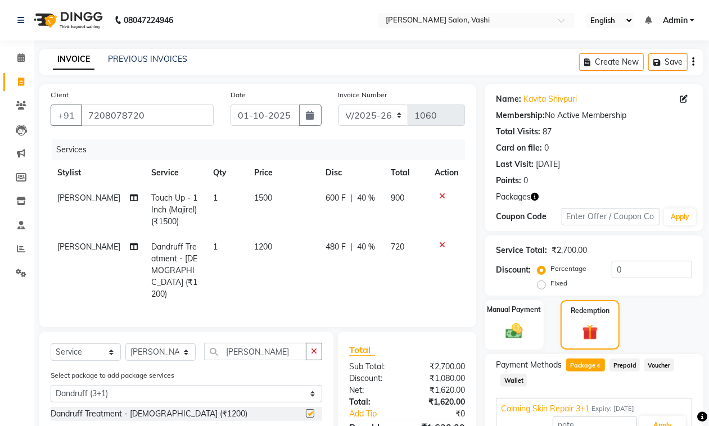
checkbox input "false"
click at [270, 343] on input "[PERSON_NAME]" at bounding box center [255, 351] width 102 height 17
type input "a"
select select "0: undefined"
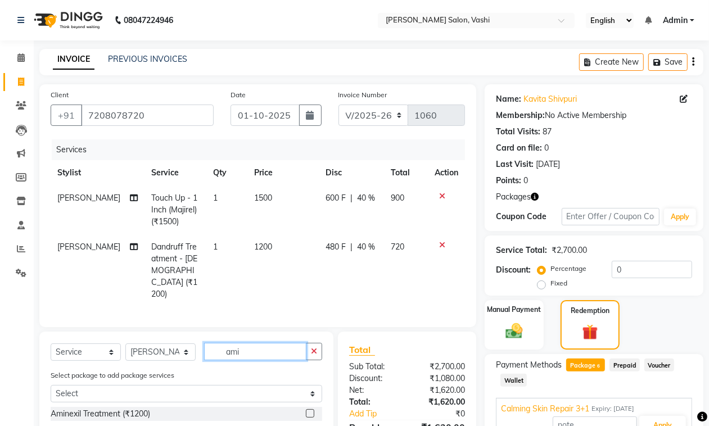
type input "ami"
click at [163, 407] on div "Aminexil Treatment (₹1200)" at bounding box center [187, 414] width 272 height 14
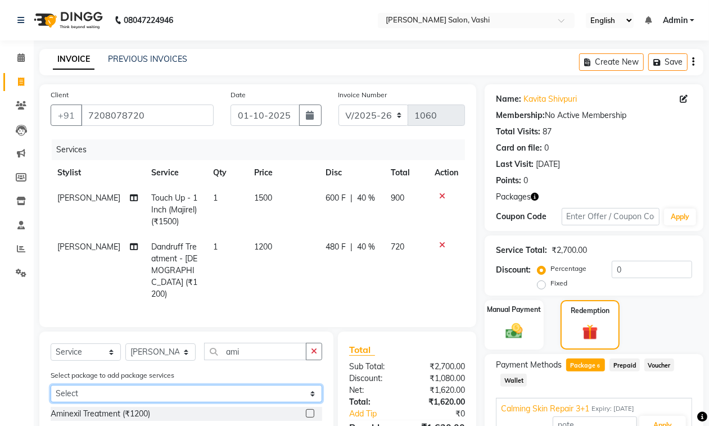
click at [231, 385] on select "Select Calming Skin Repair 3+1 Touch-up 3+1 Aminexel 3+! Dandruff (3+1) loreal …" at bounding box center [187, 393] width 272 height 17
select select "3: Object"
click at [51, 385] on select "Select Calming Skin Repair 3+1 Touch-up 3+1 Aminexel 3+! Dandruff (3+1) loreal …" at bounding box center [187, 393] width 272 height 17
click at [306, 409] on label at bounding box center [310, 413] width 8 height 8
click at [306, 410] on input "checkbox" at bounding box center [309, 413] width 7 height 7
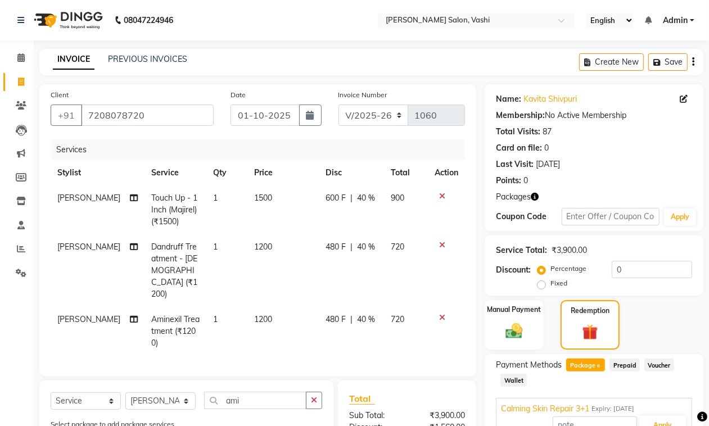
checkbox input "false"
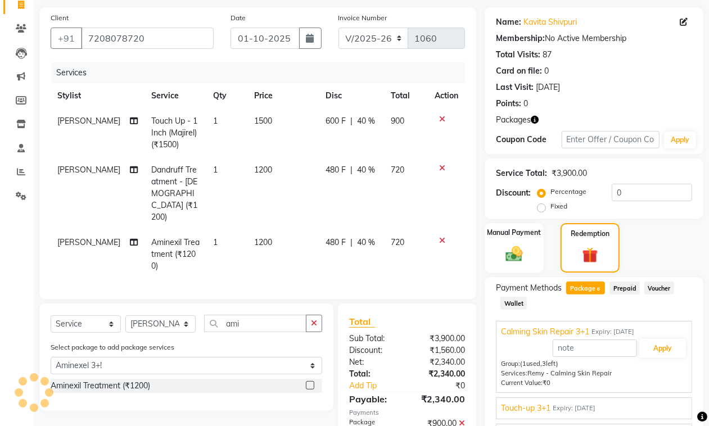
scroll to position [87, 0]
